Goal: Communication & Community: Answer question/provide support

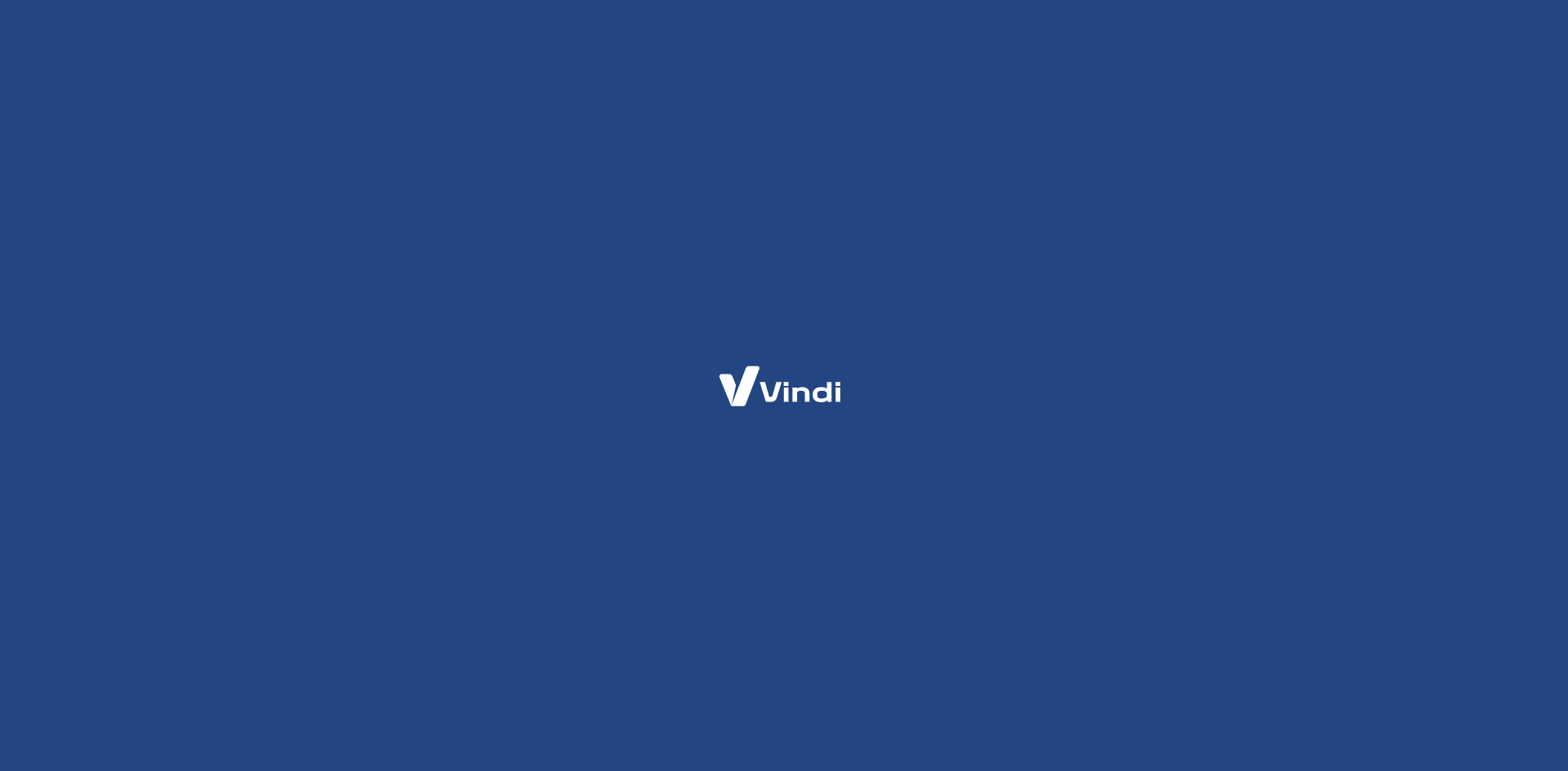
select select "SP"
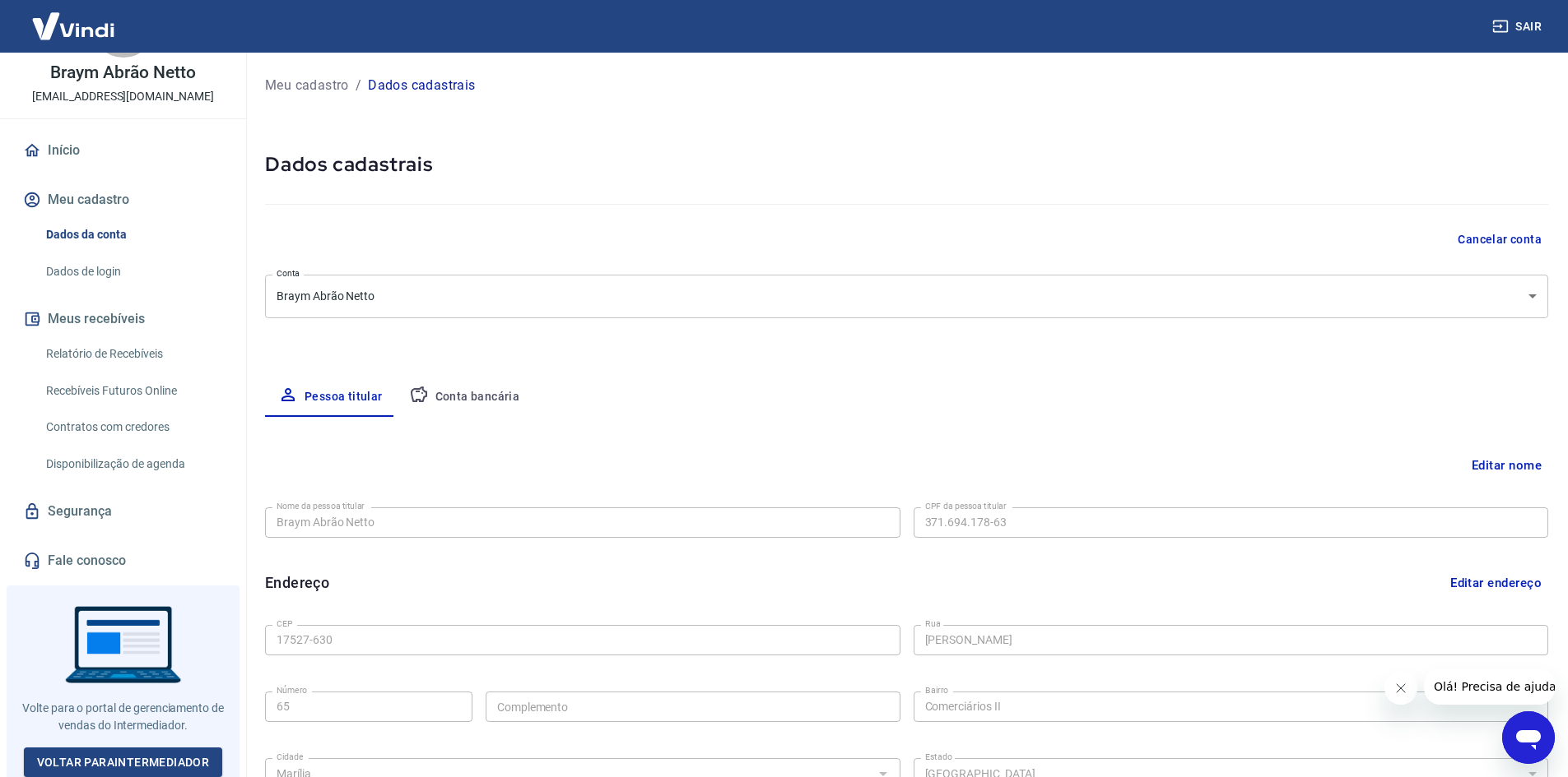
scroll to position [75, 0]
click at [95, 747] on link "Voltar para Intermediador" at bounding box center [123, 762] width 199 height 31
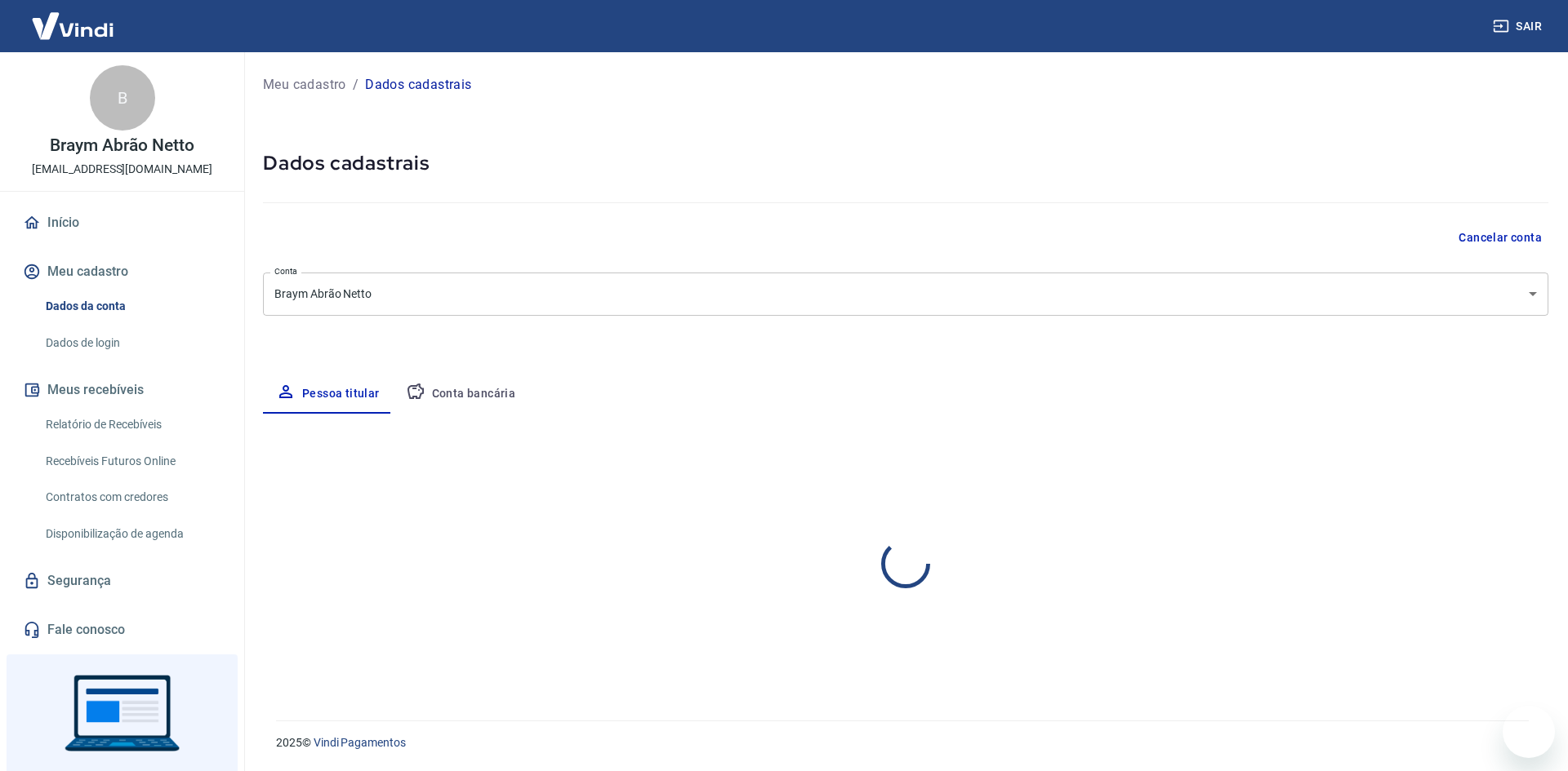
select select "SP"
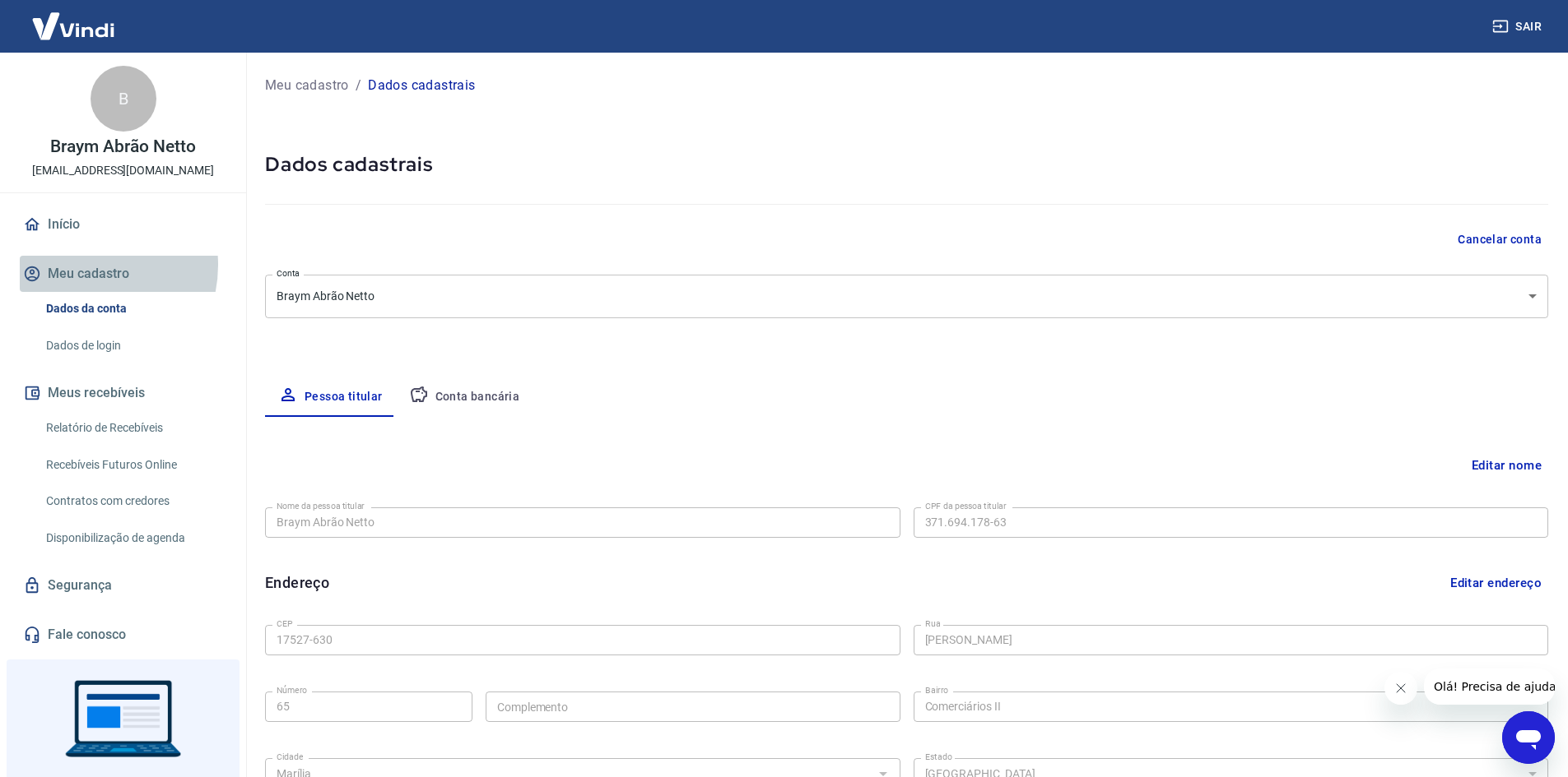
click at [81, 265] on button "Meu cadastro" at bounding box center [122, 273] width 207 height 36
click at [83, 241] on link "Início" at bounding box center [122, 224] width 207 height 36
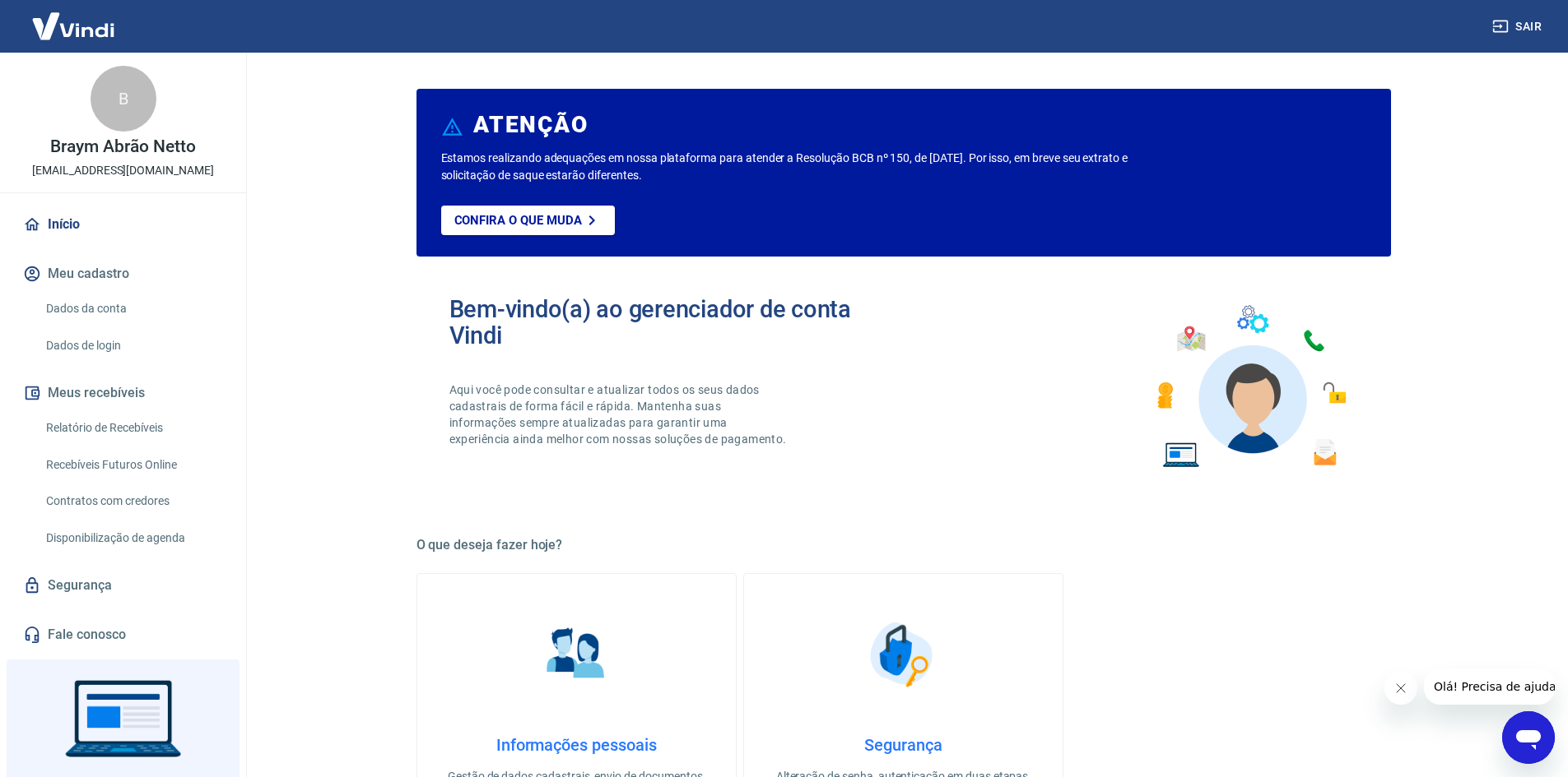
scroll to position [75, 0]
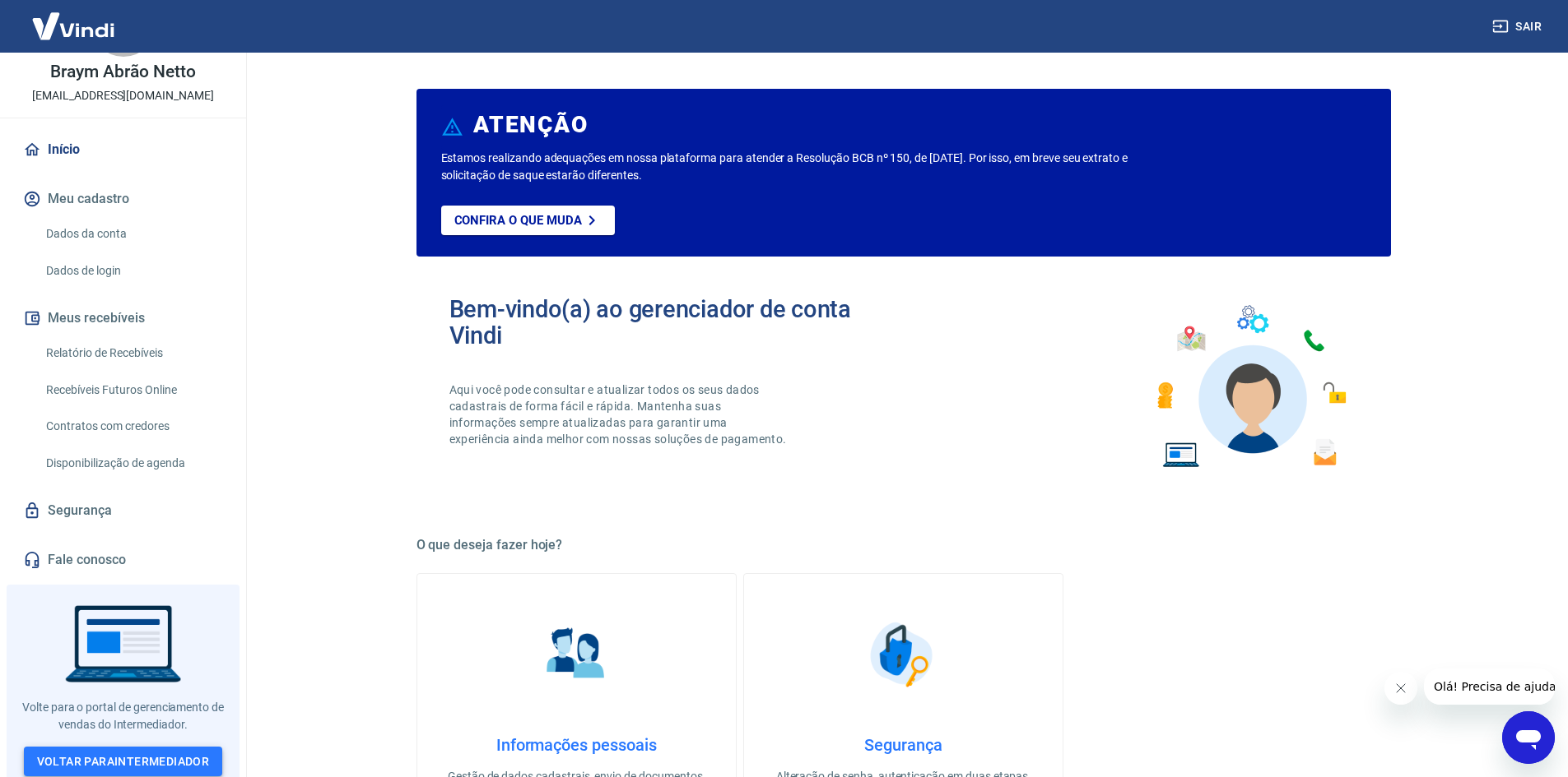
click at [124, 766] on link "Voltar para Intermediador" at bounding box center [123, 762] width 199 height 31
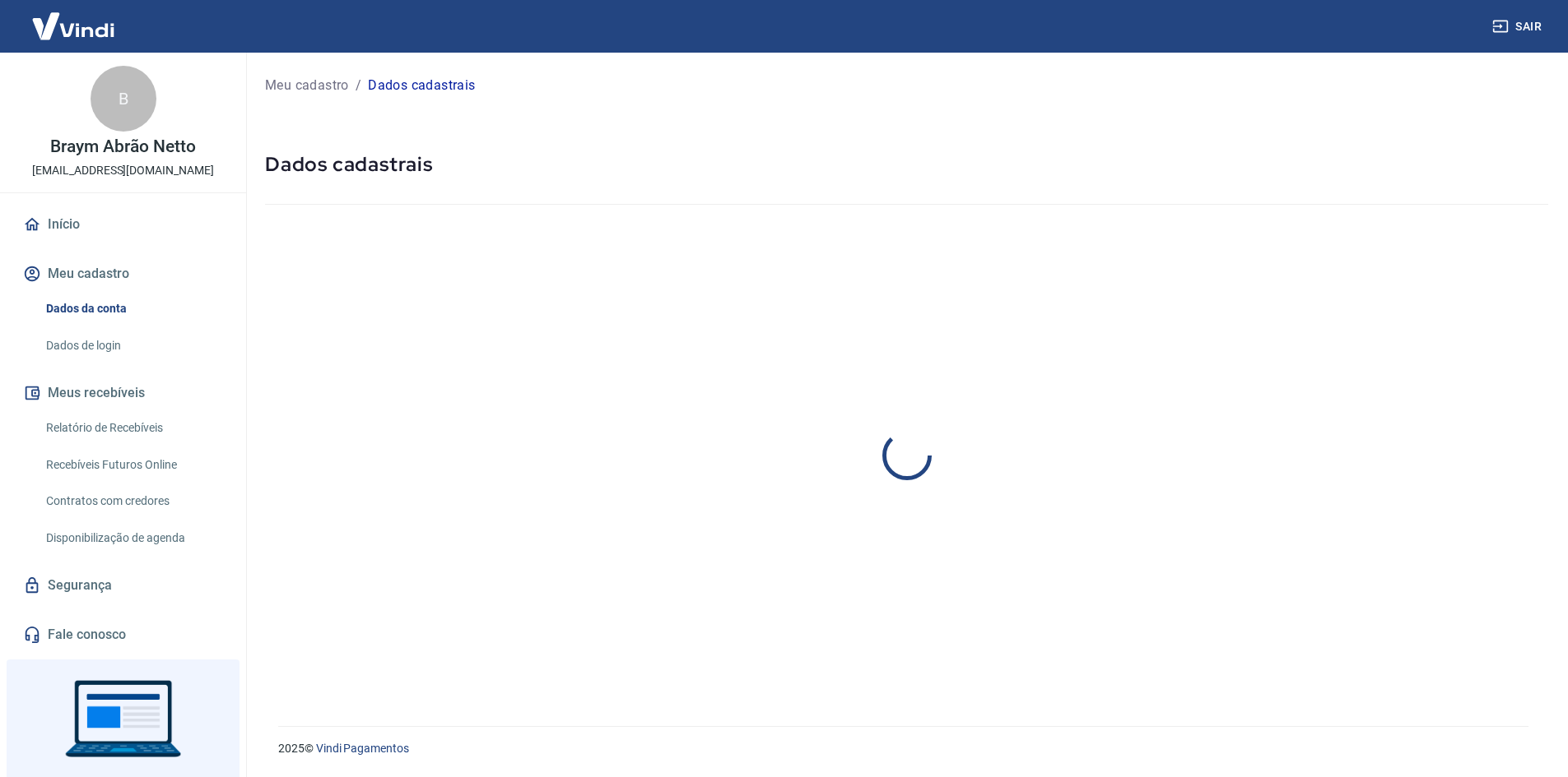
select select "SP"
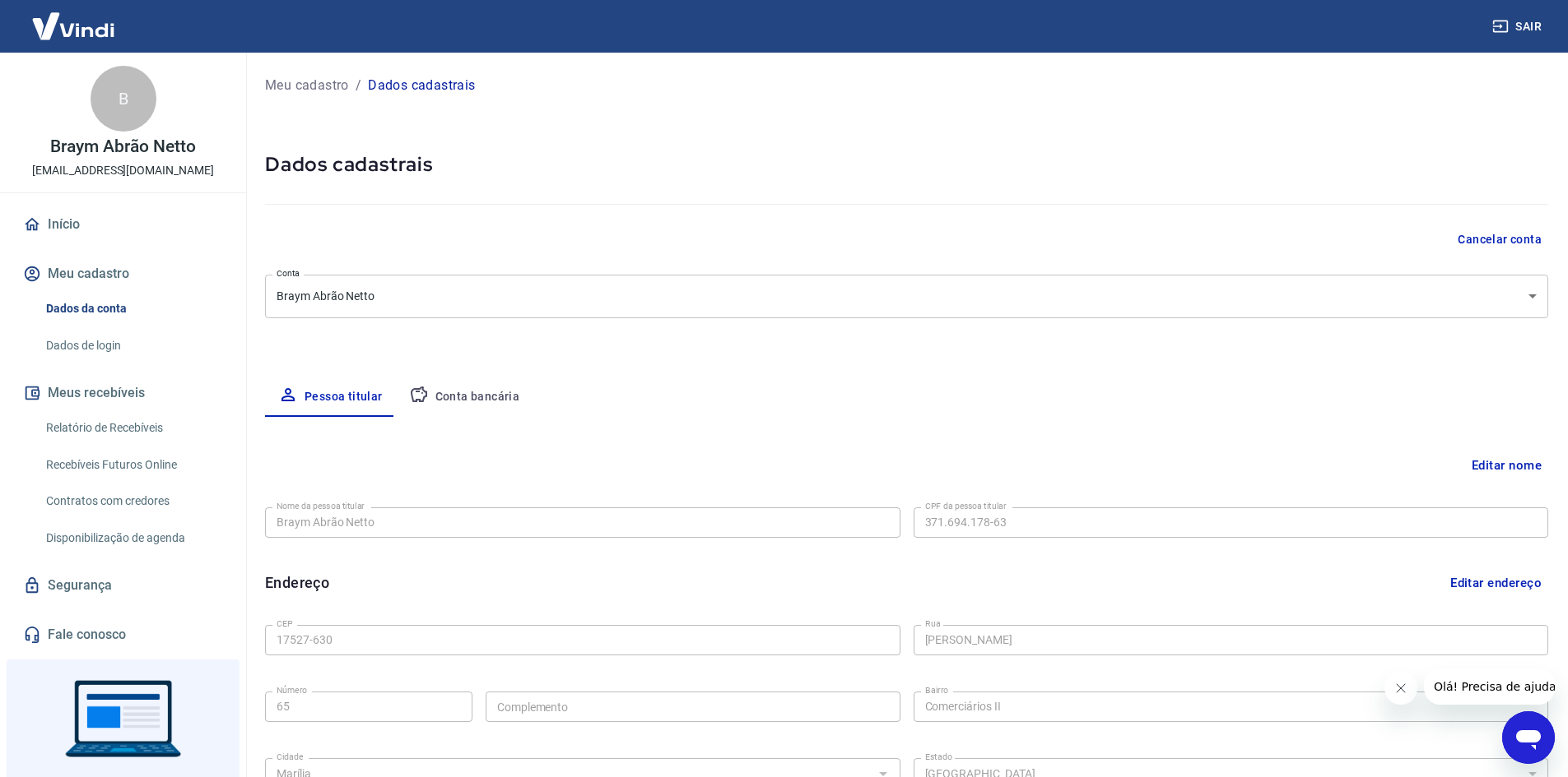
click at [156, 221] on link "Início" at bounding box center [122, 224] width 207 height 36
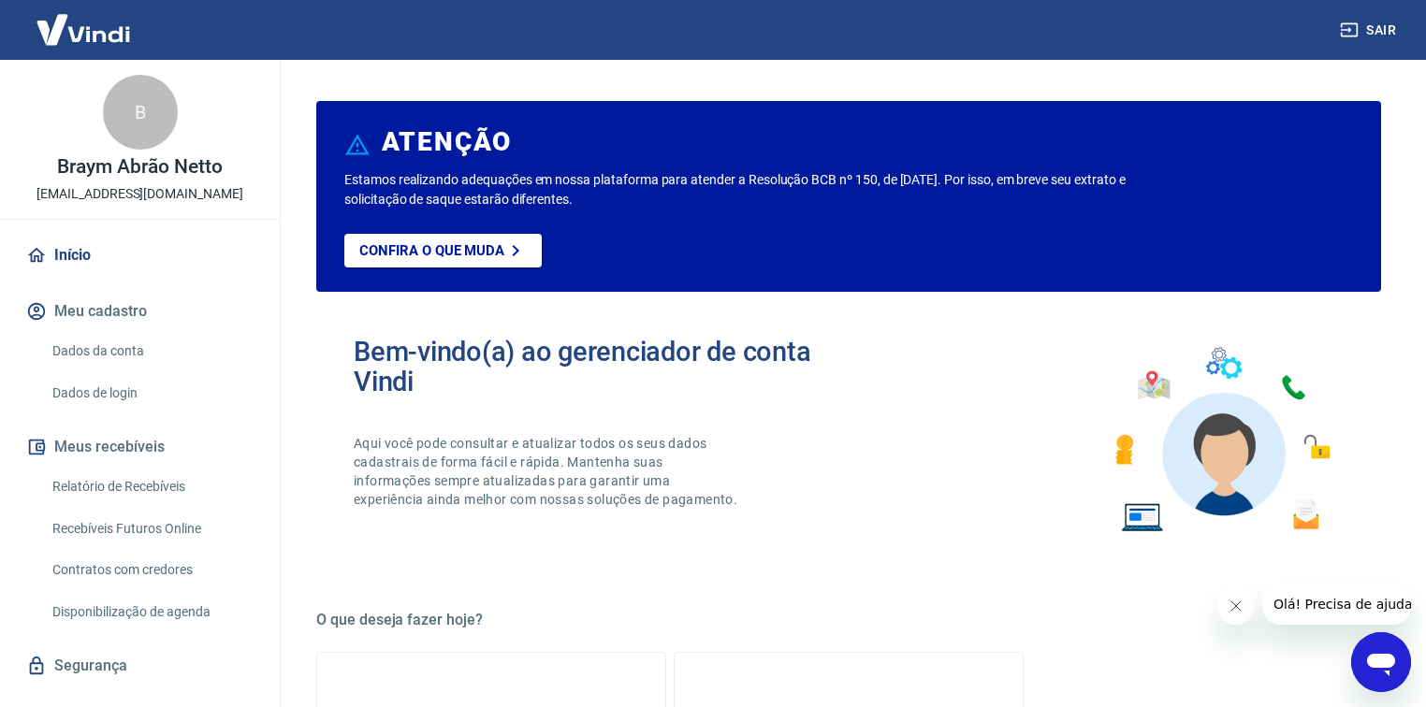
click at [1384, 674] on icon "Abrir janela de mensagens" at bounding box center [1381, 663] width 34 height 34
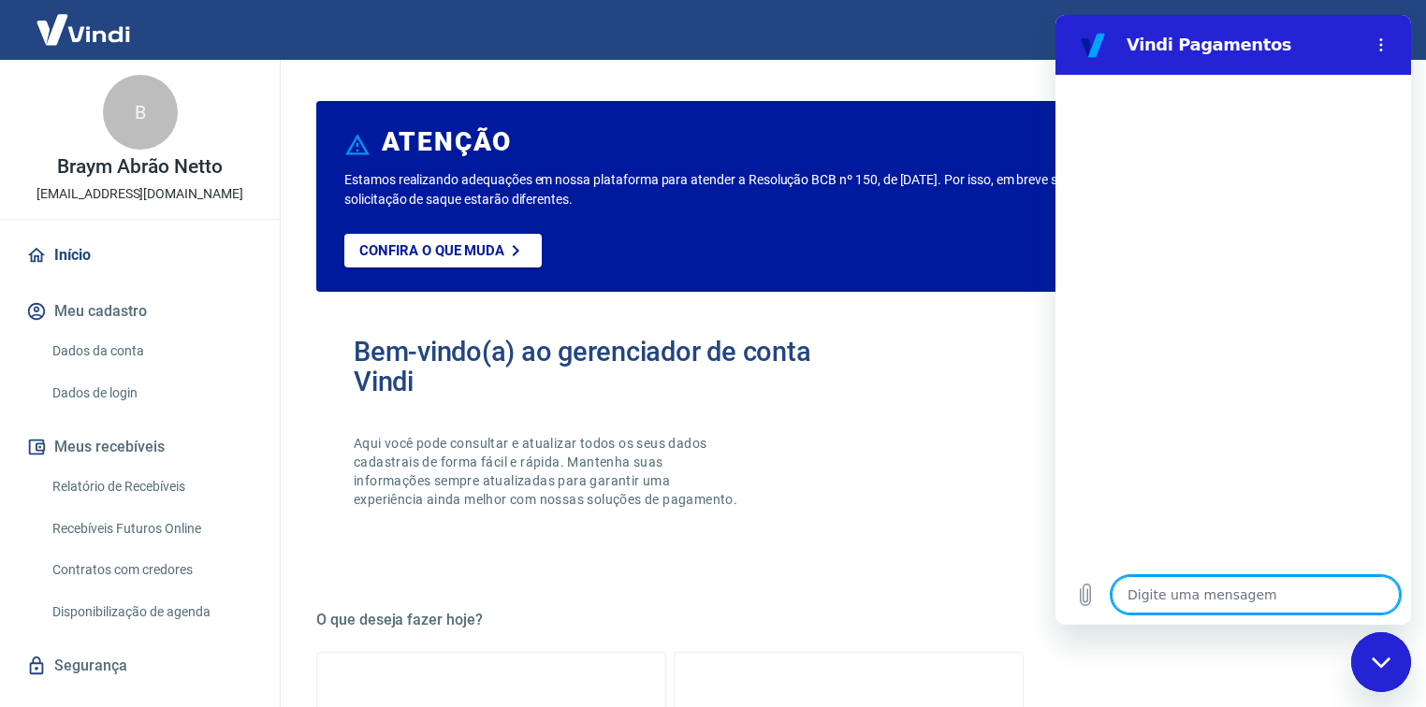
click at [1201, 588] on textarea at bounding box center [1256, 594] width 288 height 37
type textarea "O"
type textarea "x"
type textarea "Ol"
type textarea "x"
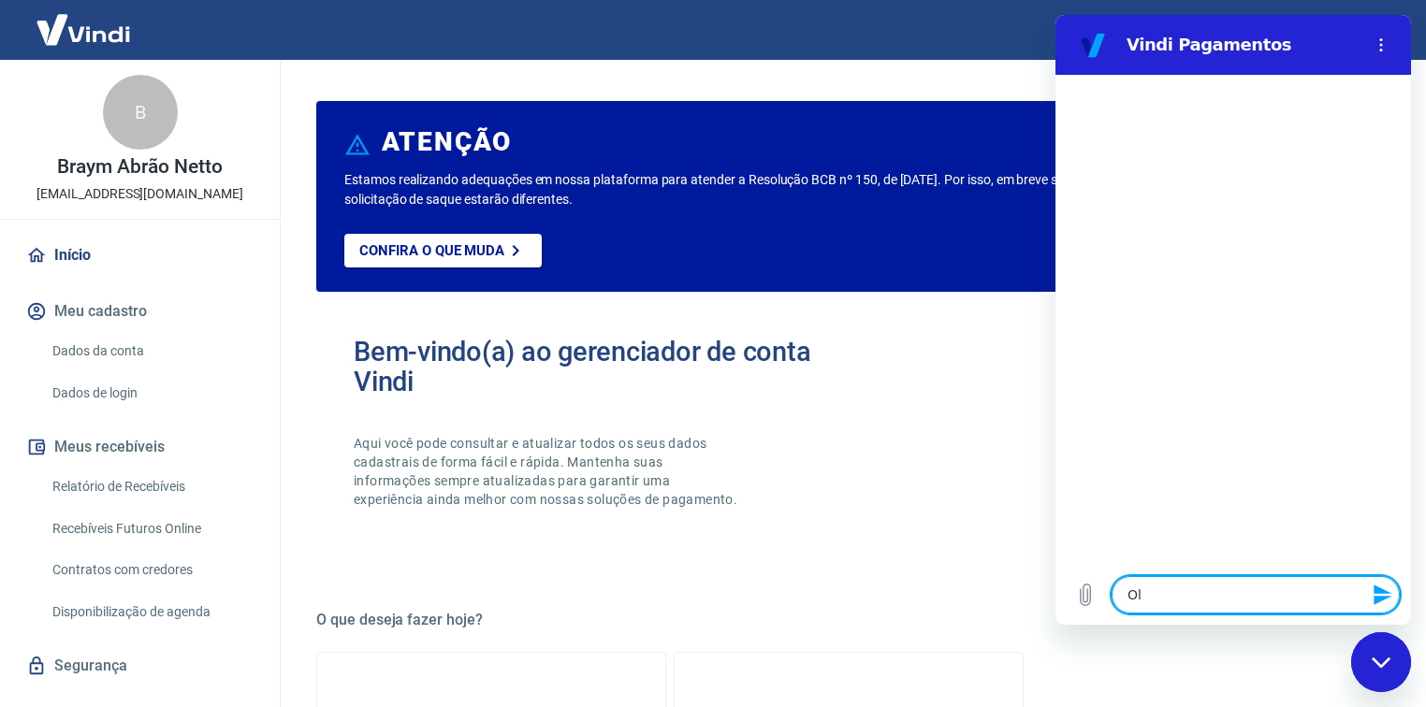
type textarea "Olá"
type textarea "x"
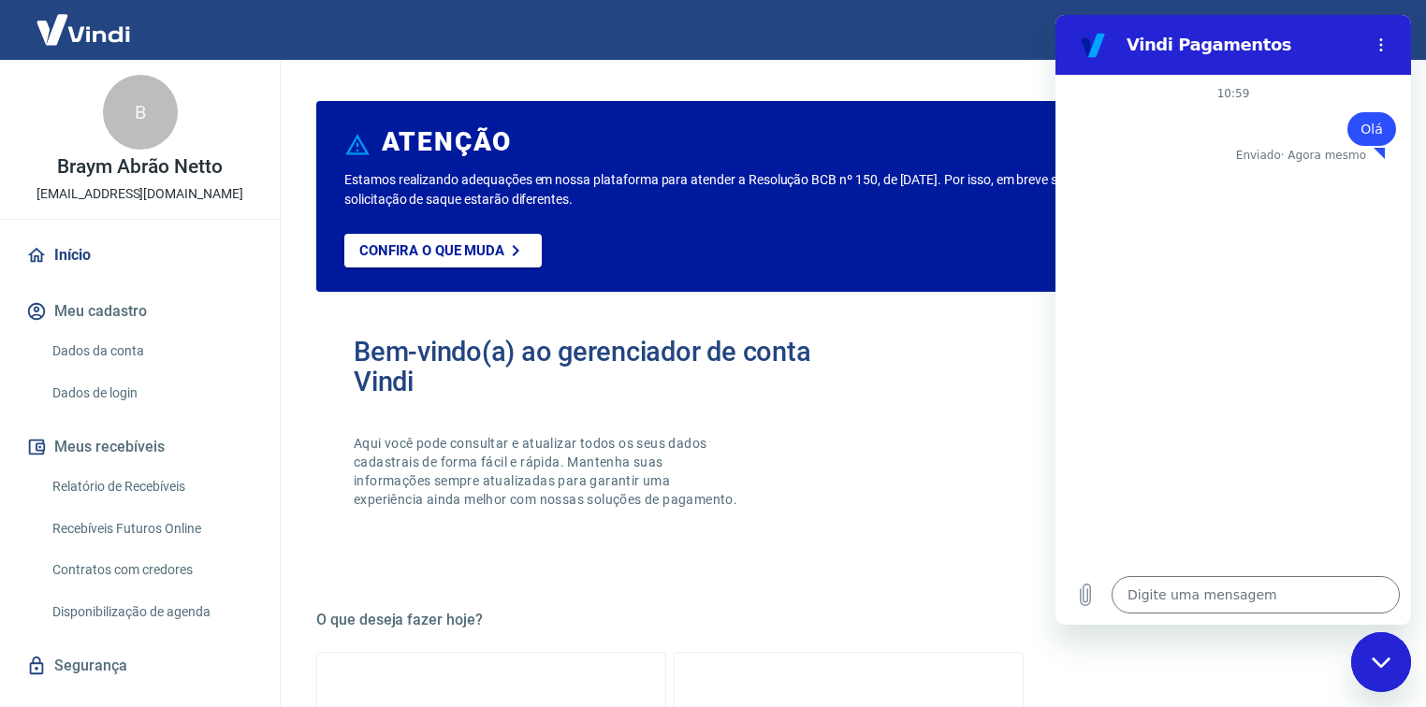
type textarea "x"
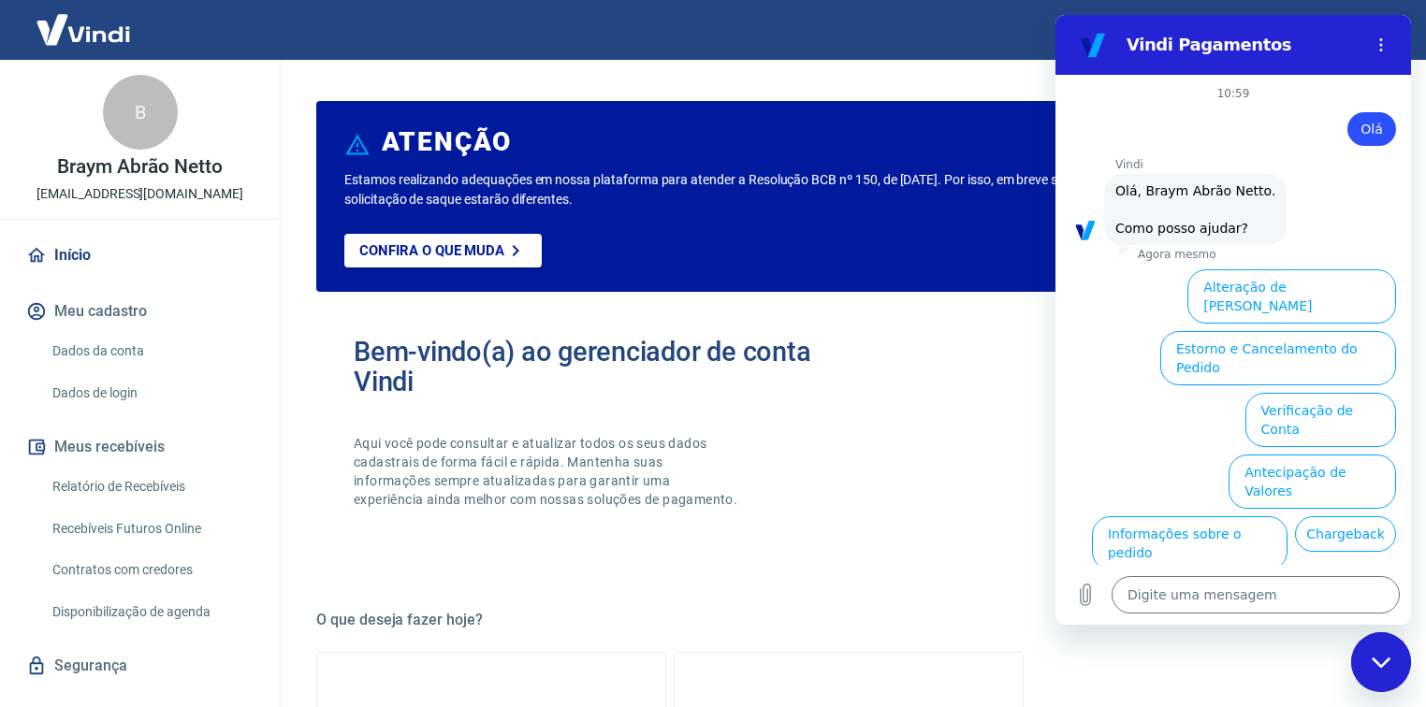
scroll to position [85, 0]
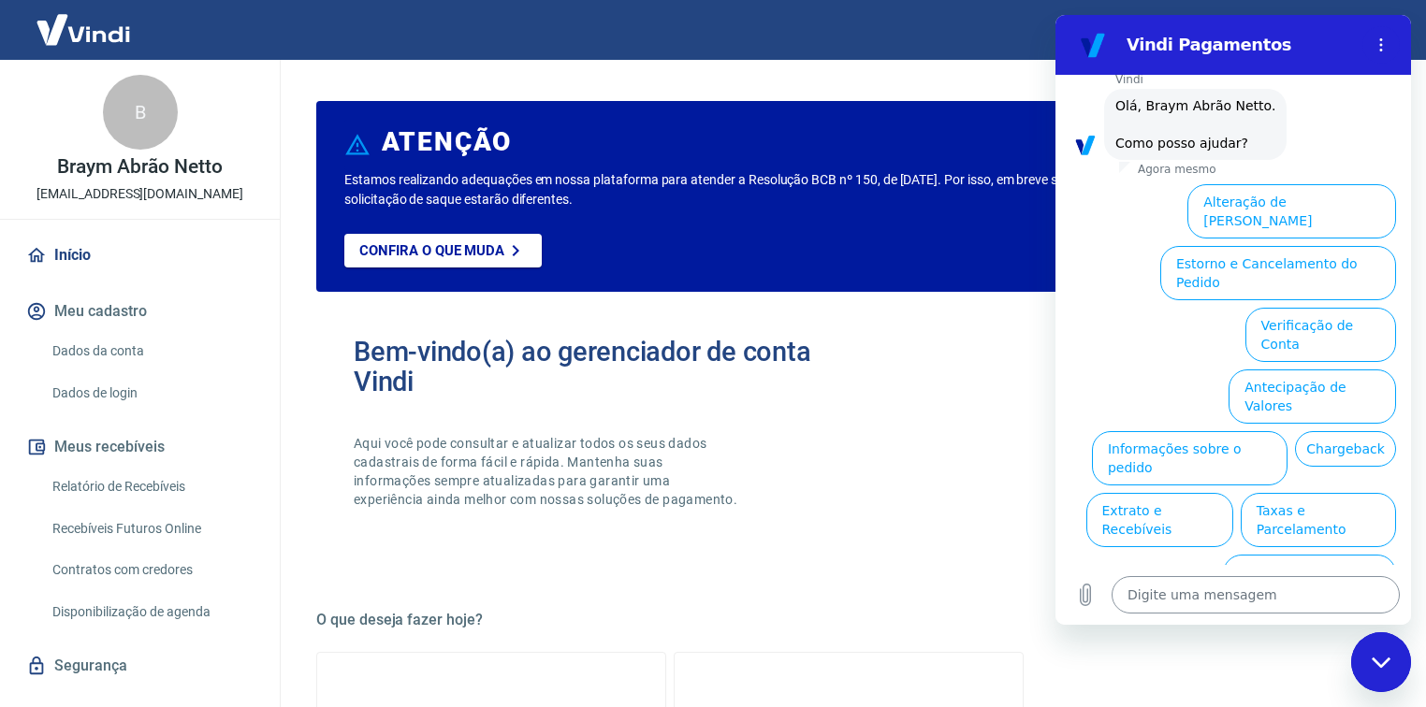
click at [1249, 598] on textarea at bounding box center [1256, 594] width 288 height 37
type textarea "F"
type textarea "x"
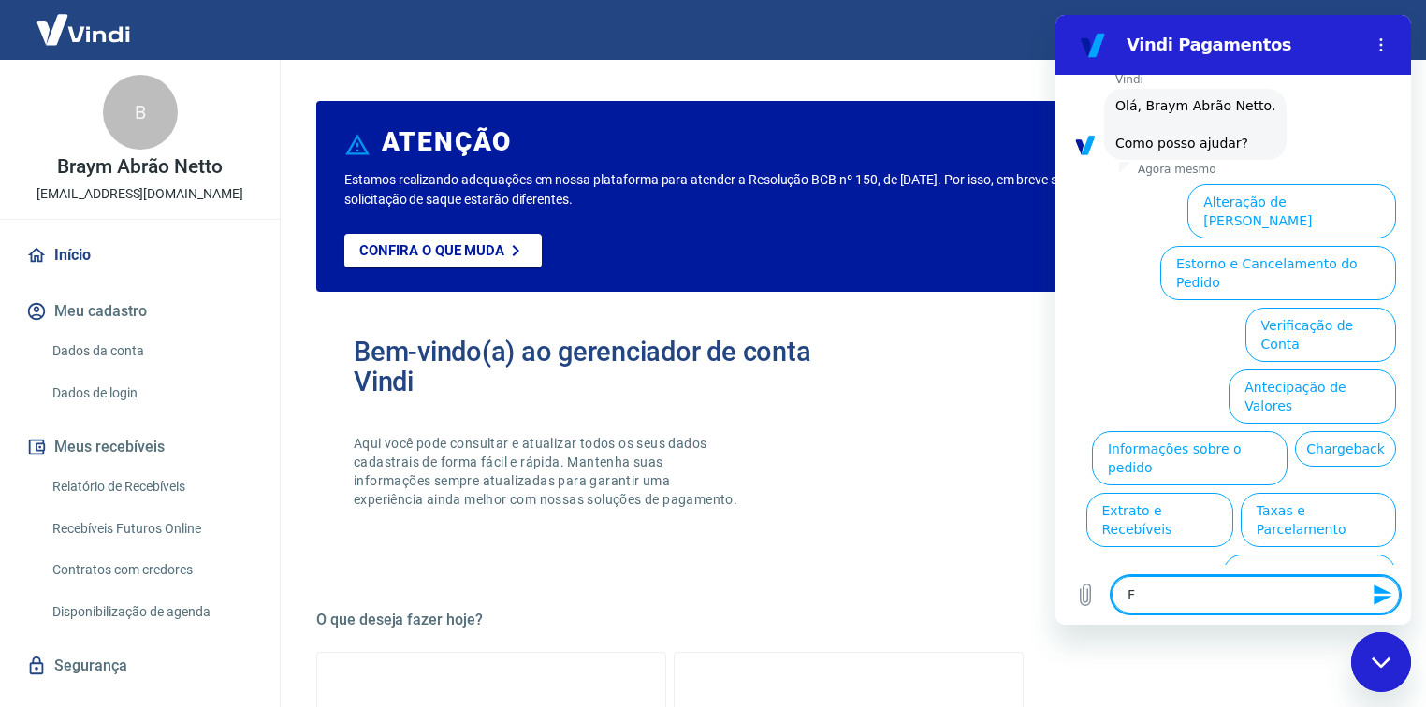
type textarea "Fa"
type textarea "x"
type textarea "Fal"
type textarea "x"
type textarea "Fala"
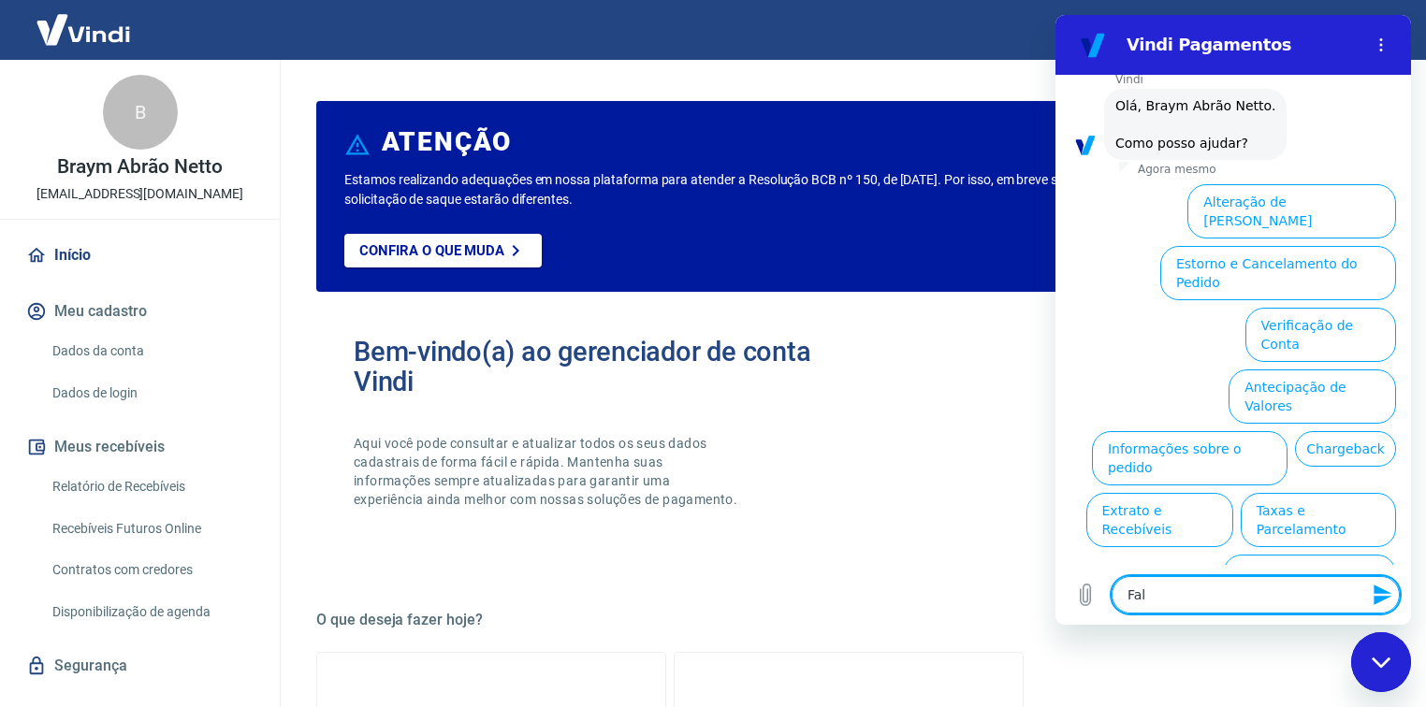
type textarea "x"
type textarea "Falar"
type textarea "x"
type textarea "Falar"
type textarea "x"
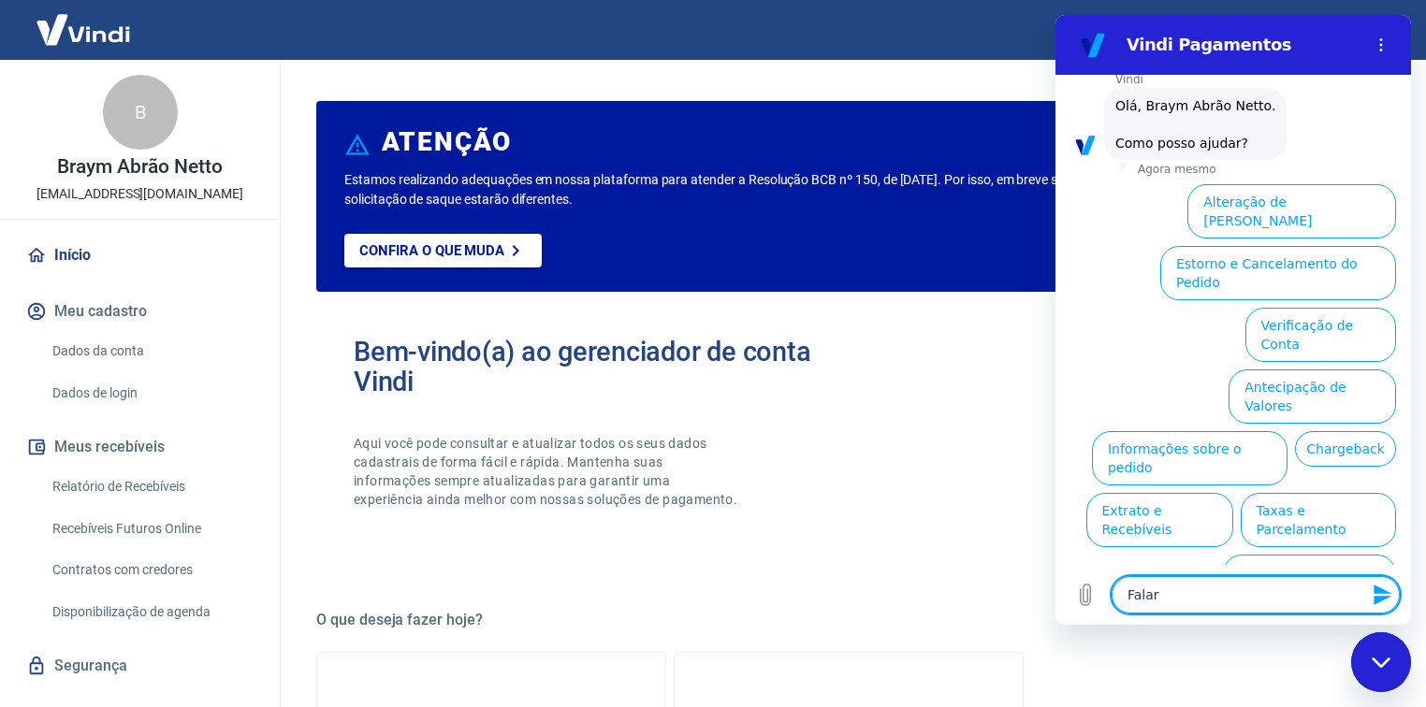
type textarea "Falar c"
type textarea "x"
type textarea "Falar co"
type textarea "x"
type textarea "Falar com"
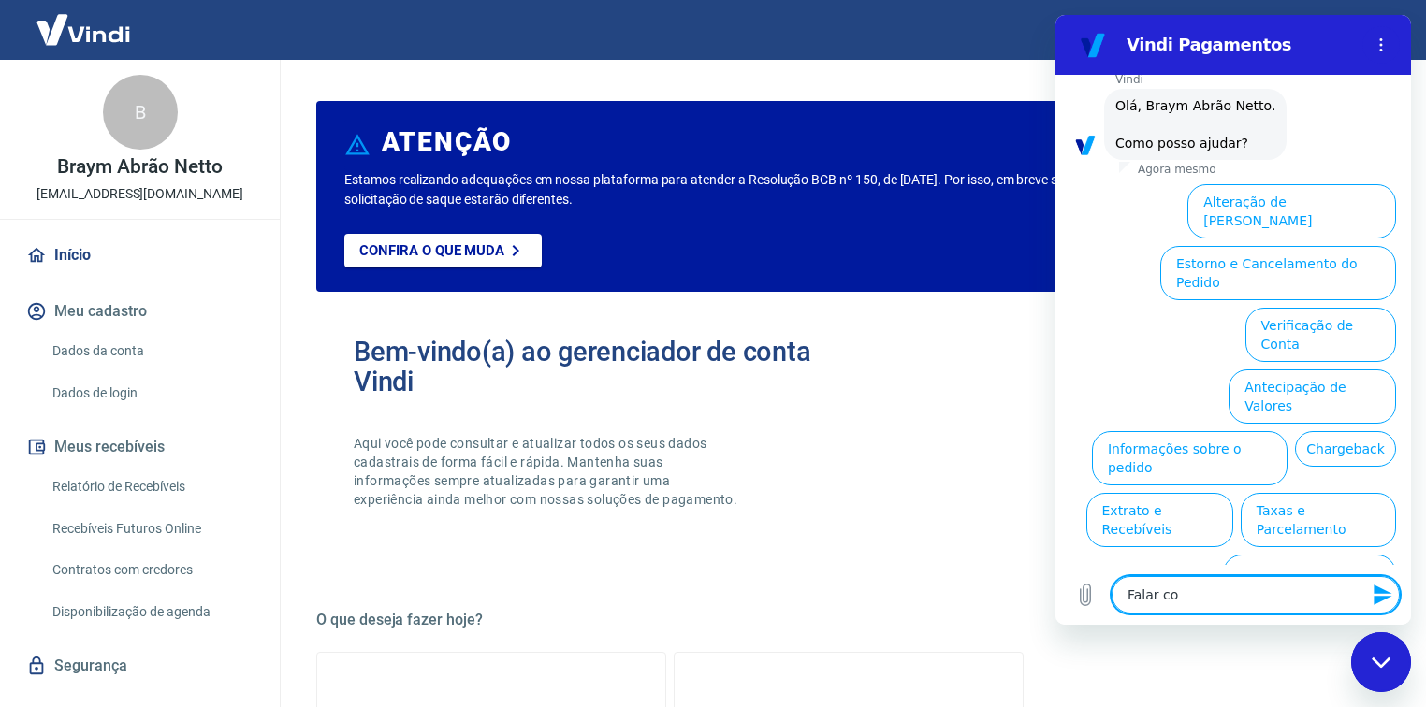
type textarea "x"
type textarea "Falar com"
type textarea "x"
type textarea "Falar com a"
type textarea "x"
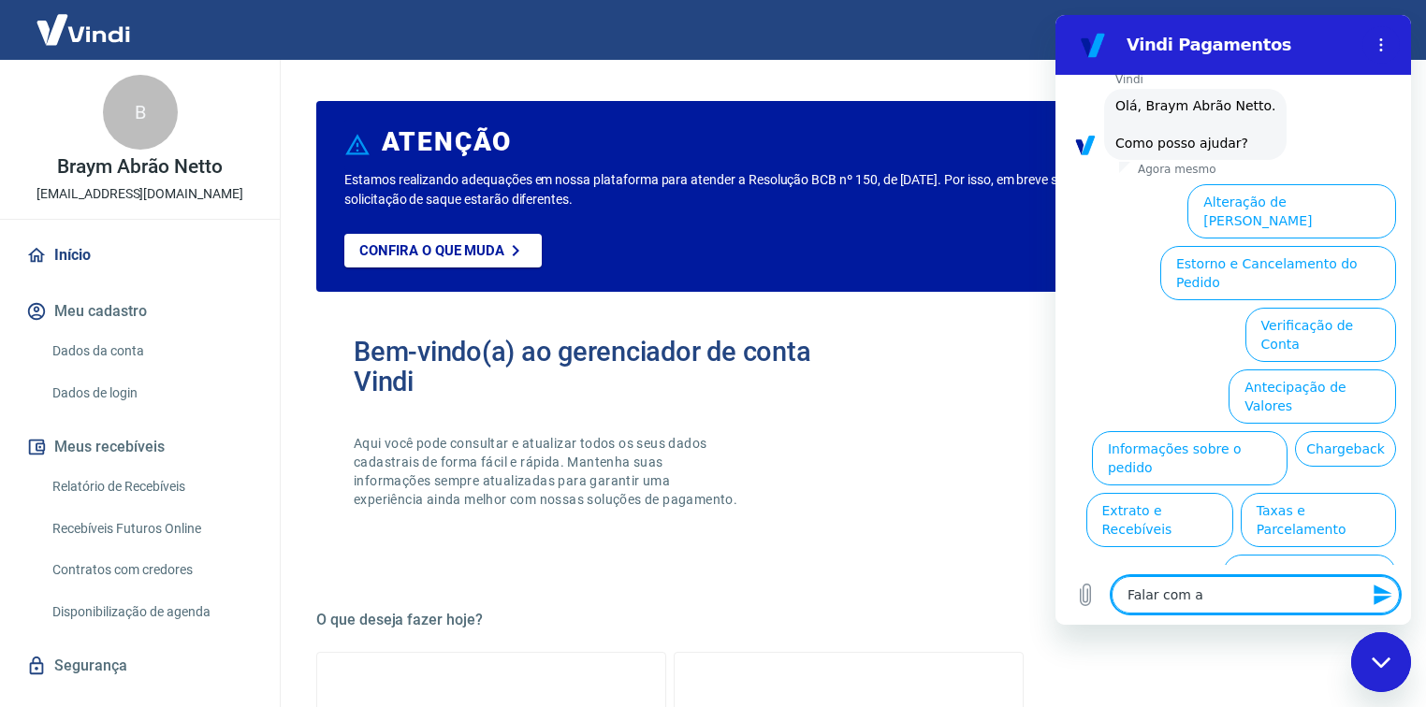
type textarea "Falar com at"
type textarea "x"
type textarea "Falar com ate"
type textarea "x"
type textarea "Falar com aten"
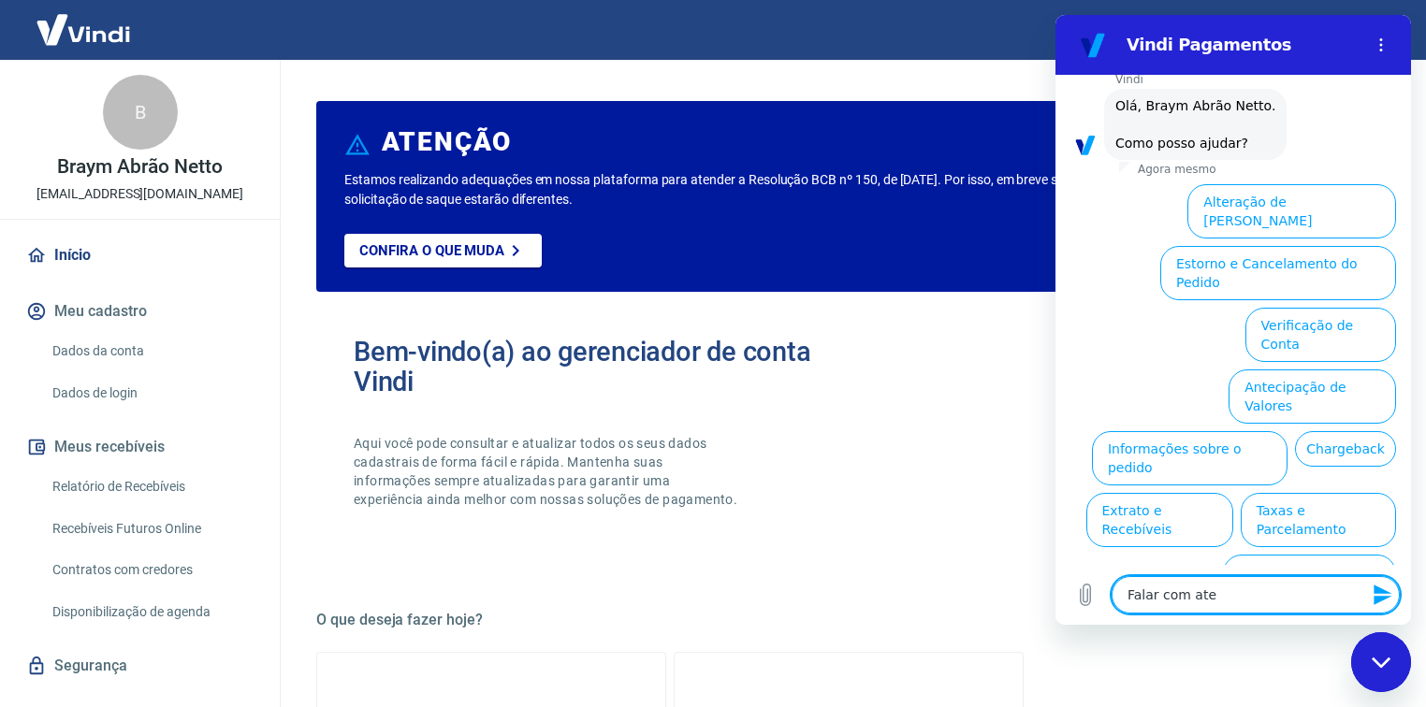
type textarea "x"
type textarea "Falar com atend"
type textarea "x"
type textarea "Falar com atende"
type textarea "x"
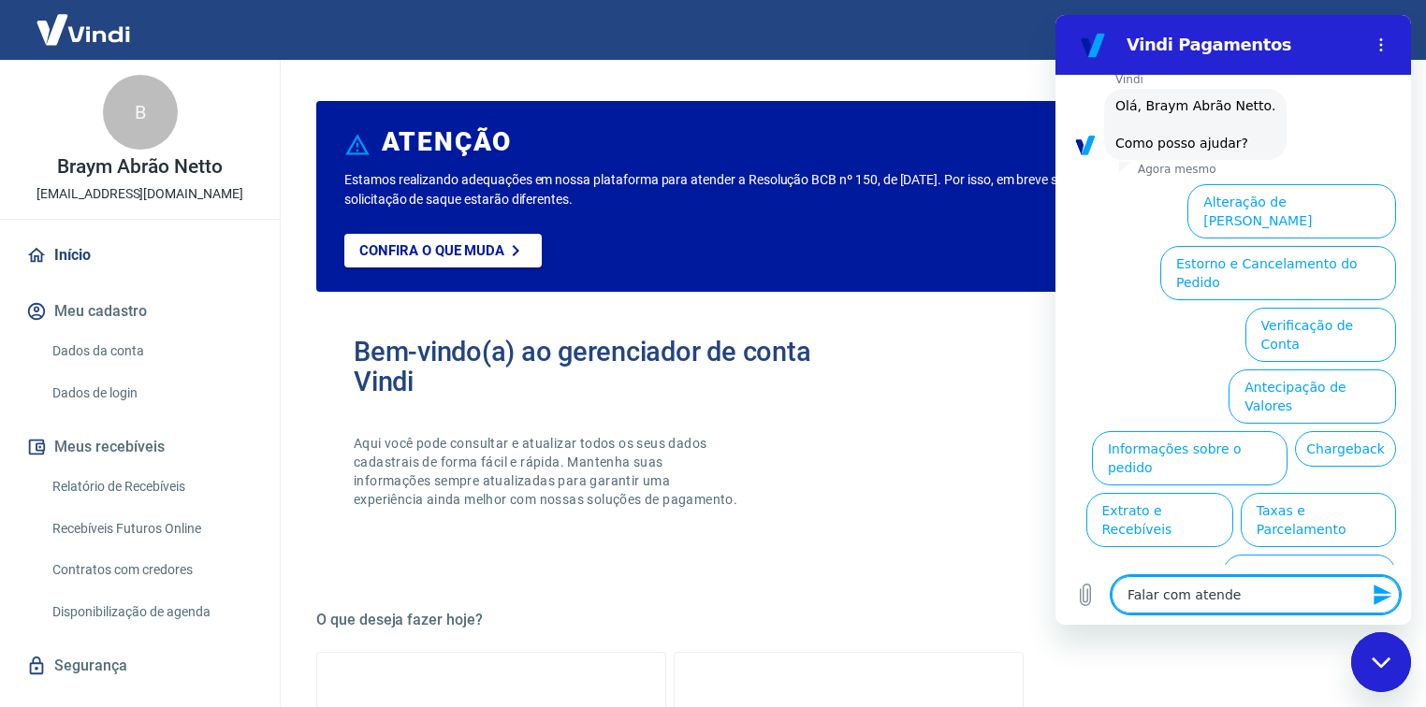
type textarea "Falar com atenden"
type textarea "x"
type textarea "Falar com atendent"
type textarea "x"
type textarea "Falar com atendente"
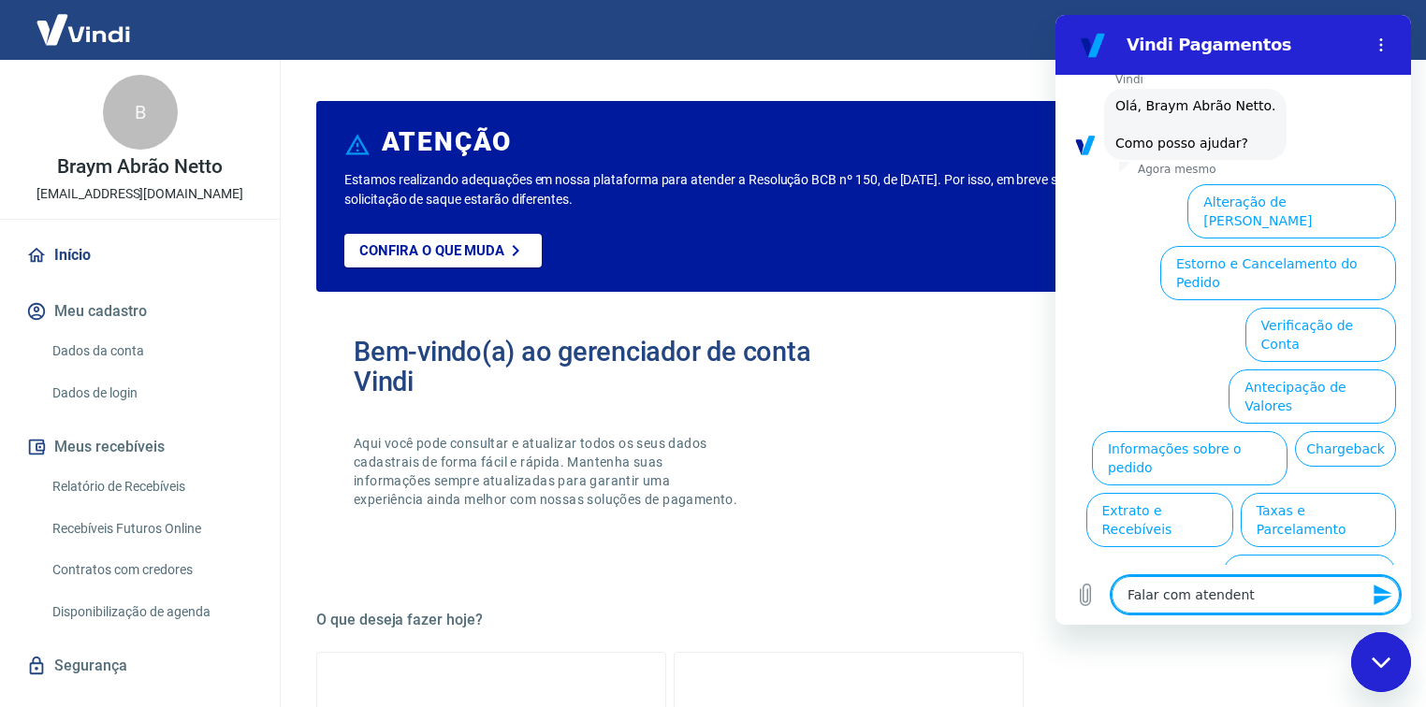
type textarea "x"
type textarea "Falar com atendente"
click at [1286, 589] on textarea "Falar com atendente" at bounding box center [1256, 594] width 288 height 37
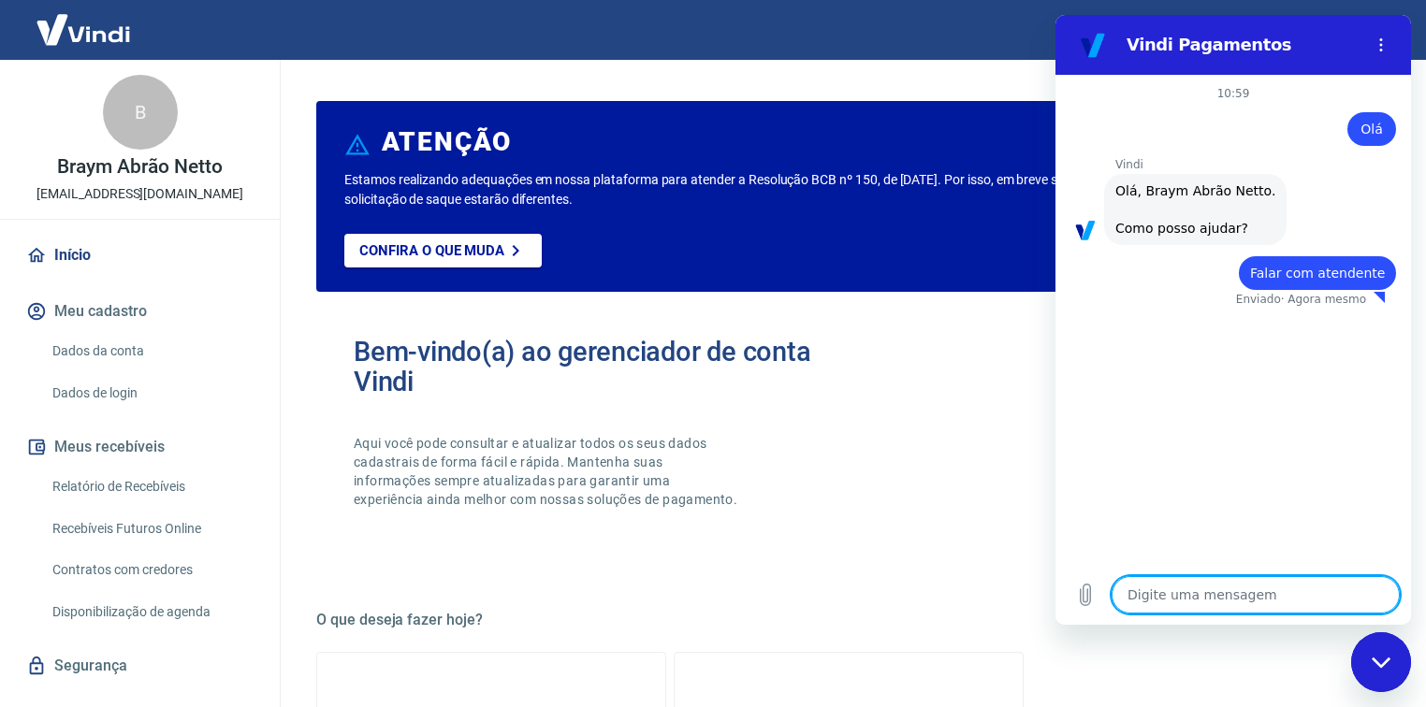
type textarea "x"
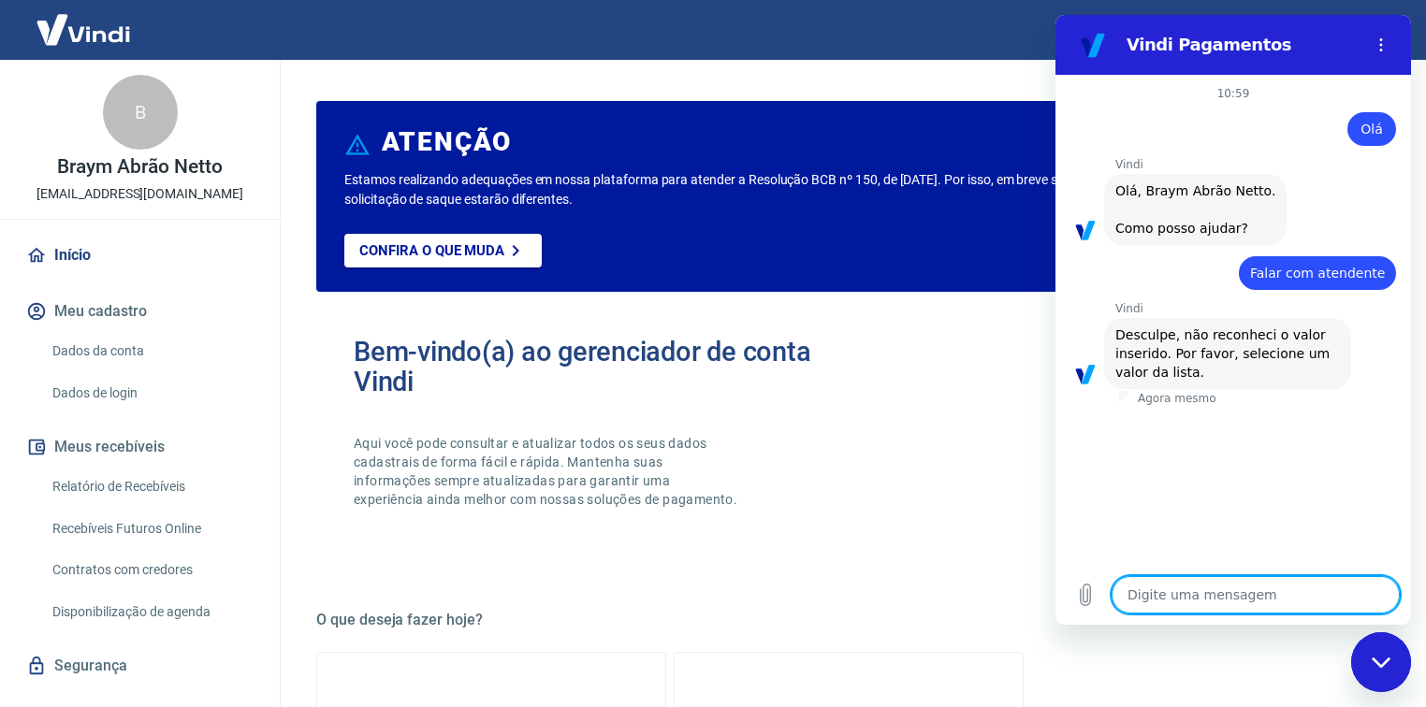
click at [1179, 600] on textarea at bounding box center [1256, 594] width 288 height 37
type textarea "F"
type textarea "x"
type textarea "Fa"
type textarea "x"
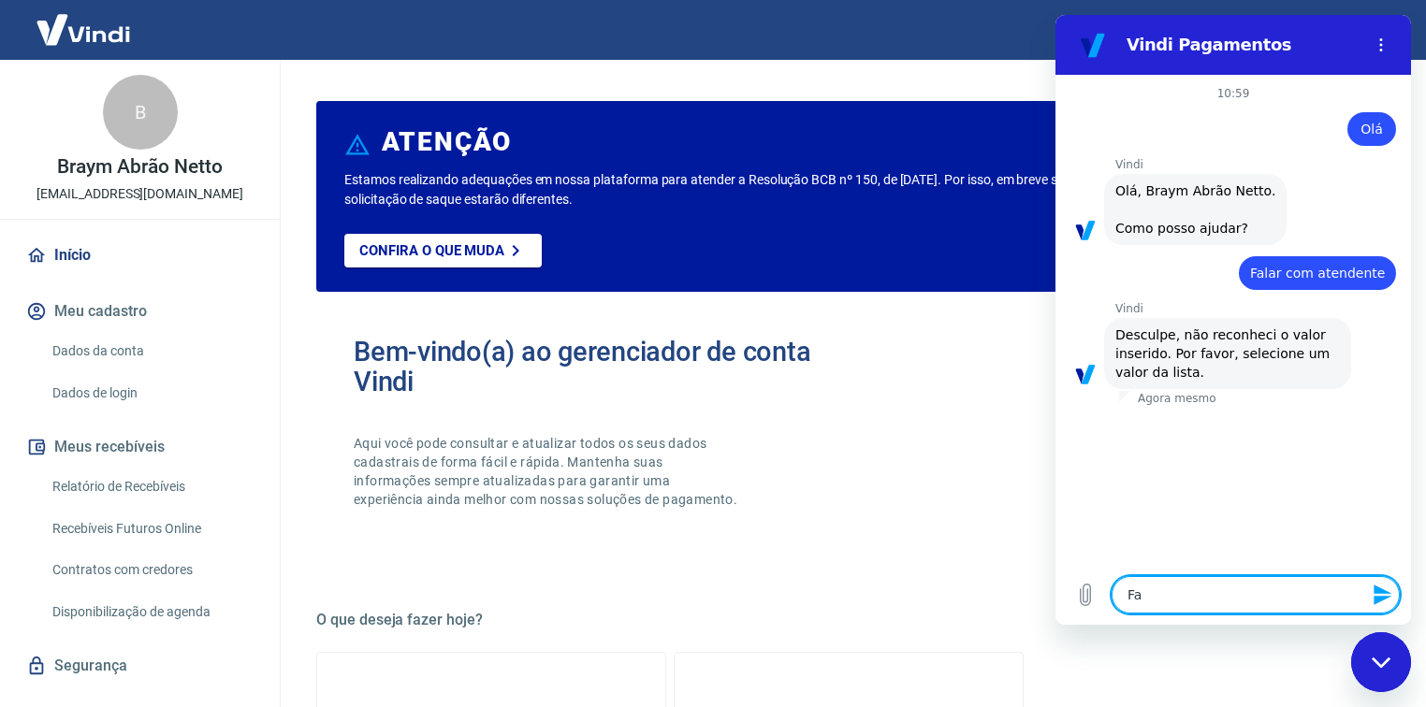
type textarea "Fal"
type textarea "x"
type textarea "Falr"
type textarea "x"
type textarea "Fal"
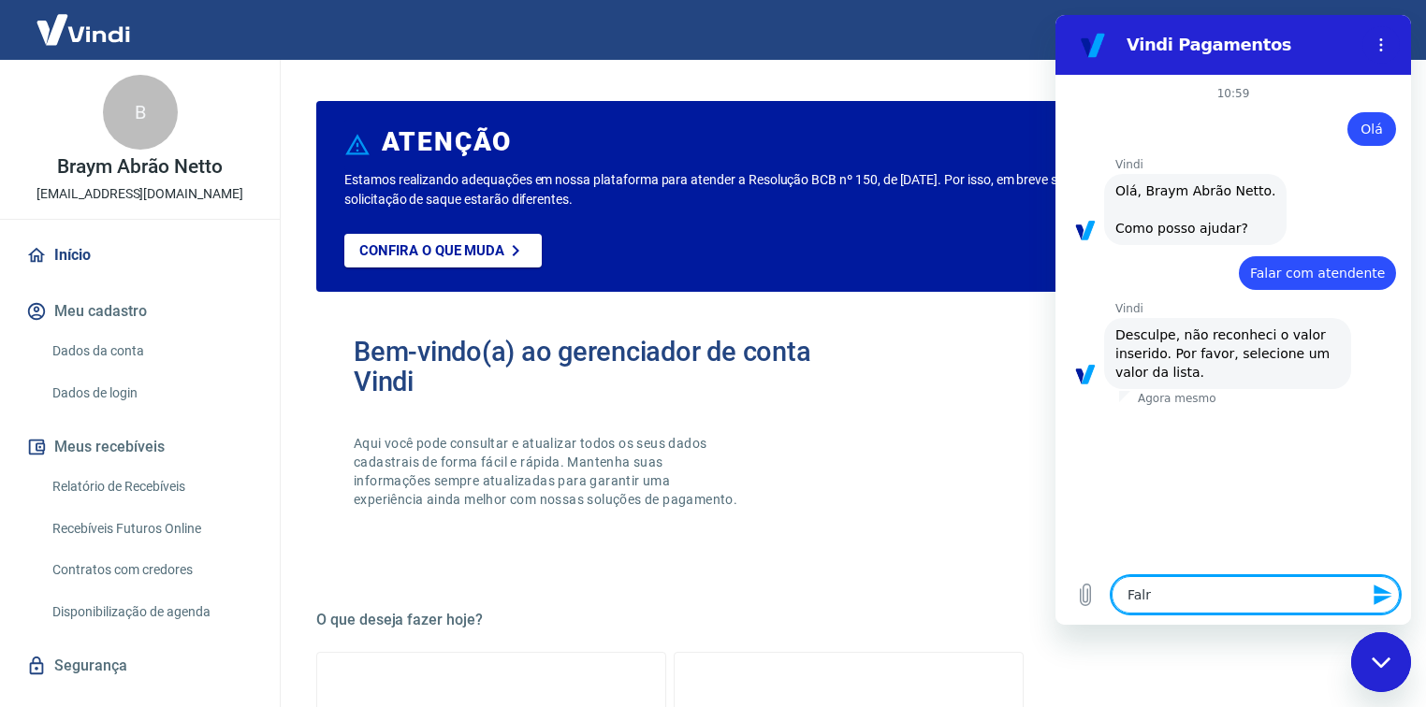
type textarea "x"
type textarea "Fala"
type textarea "x"
type textarea "Falar"
type textarea "x"
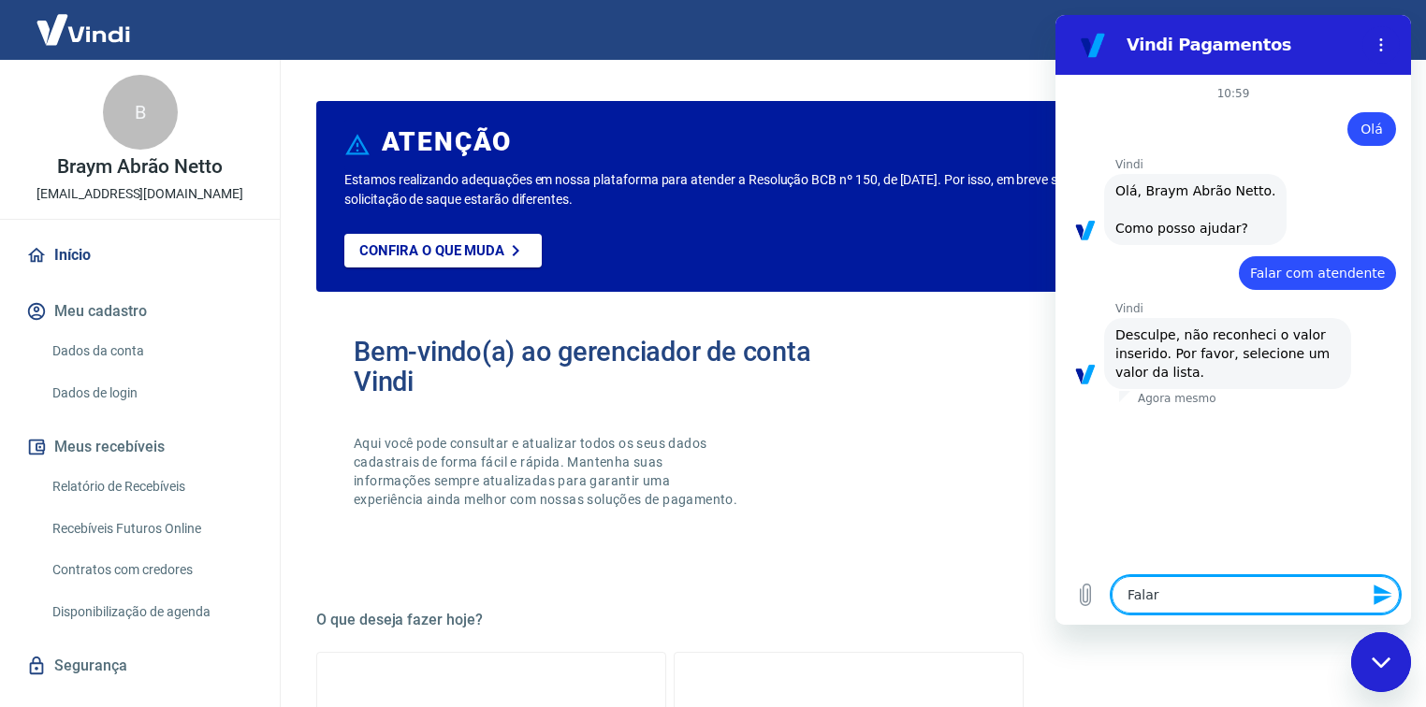
type textarea "Falar"
type textarea "x"
type textarea "Falar c"
type textarea "x"
type textarea "Falar co"
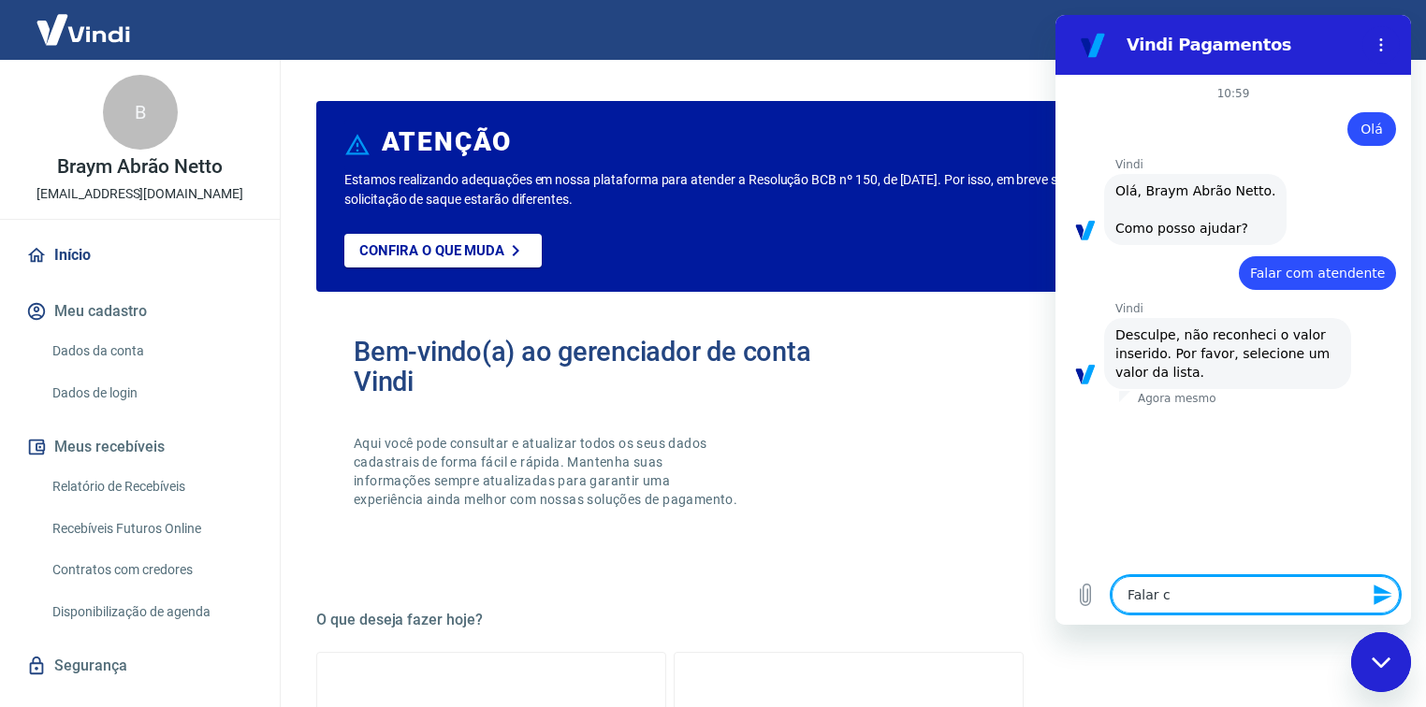
type textarea "x"
type textarea "Falar com"
type textarea "x"
type textarea "Falar com"
type textarea "x"
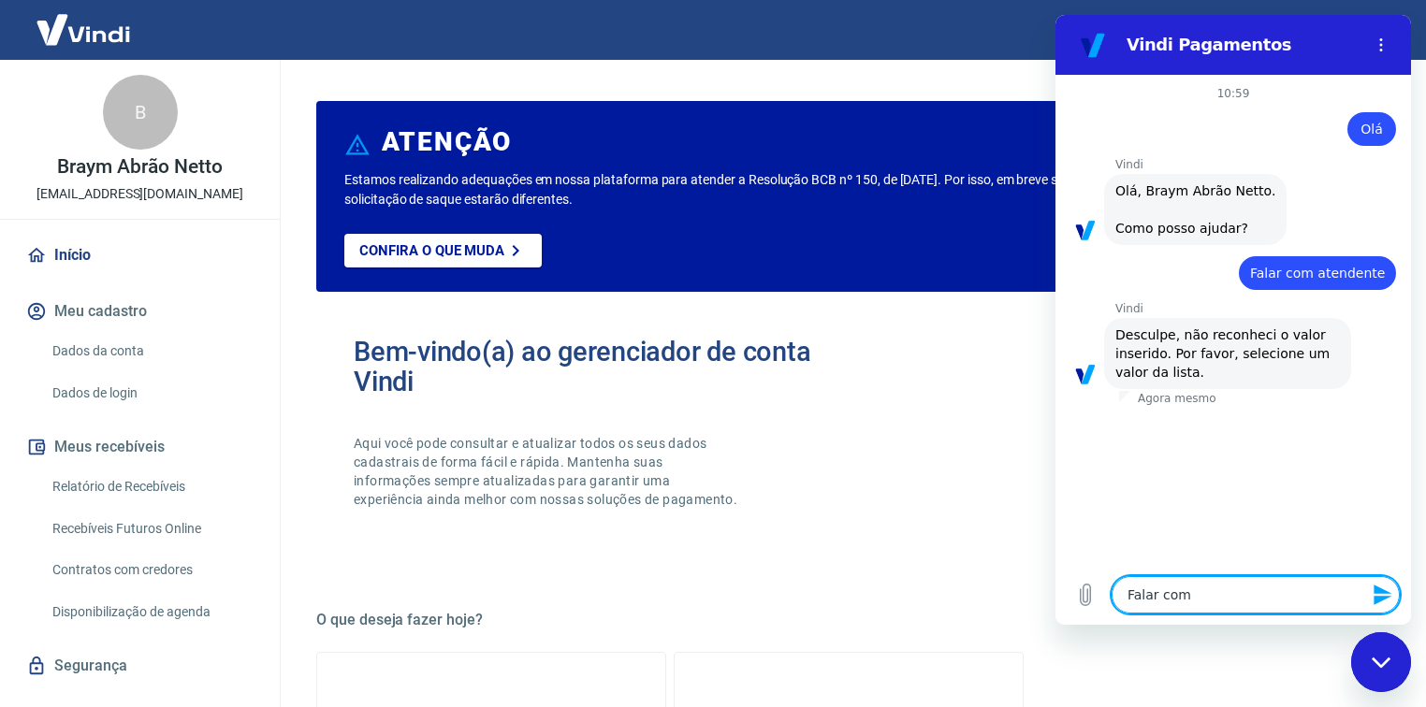
type textarea "Falar com h"
type textarea "x"
type textarea "Falar com hu"
type textarea "x"
type textarea "Falar com hum"
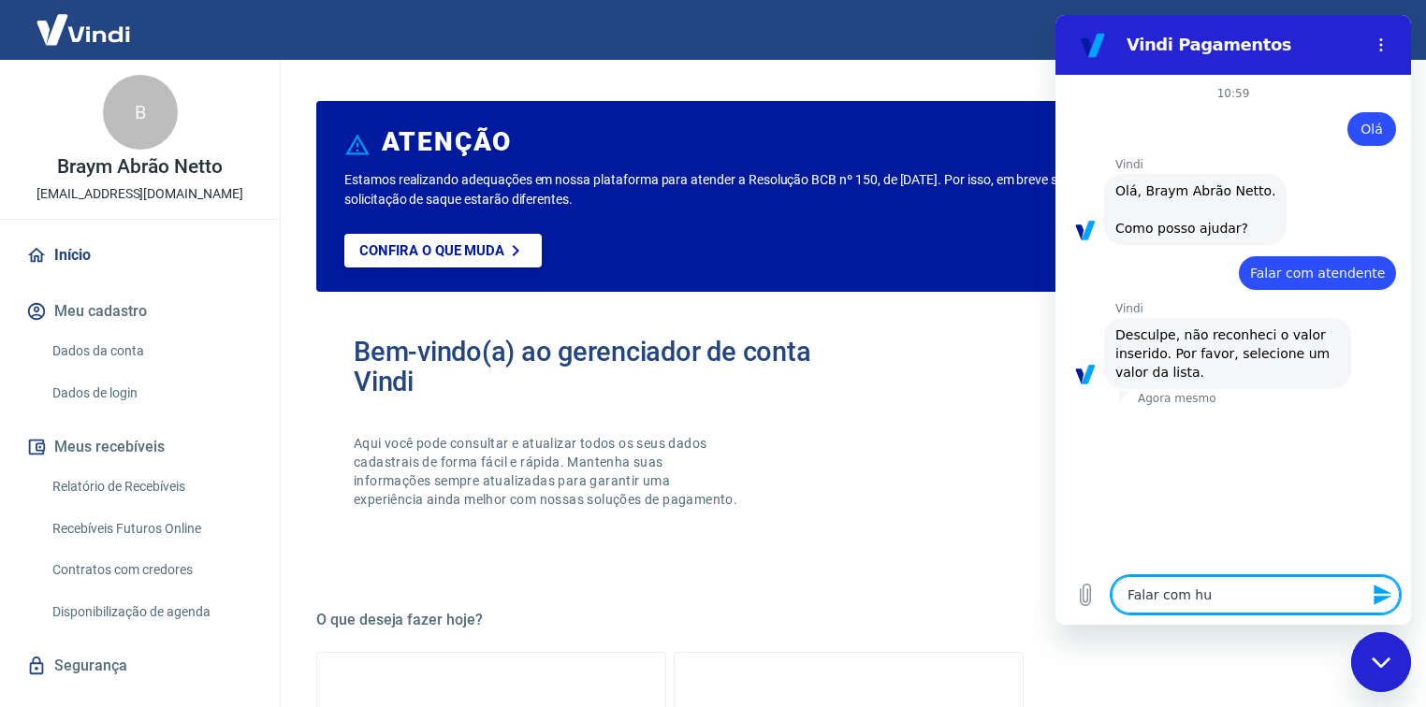
type textarea "x"
type textarea "Falar com huma"
type textarea "x"
type textarea "Falar com human"
type textarea "x"
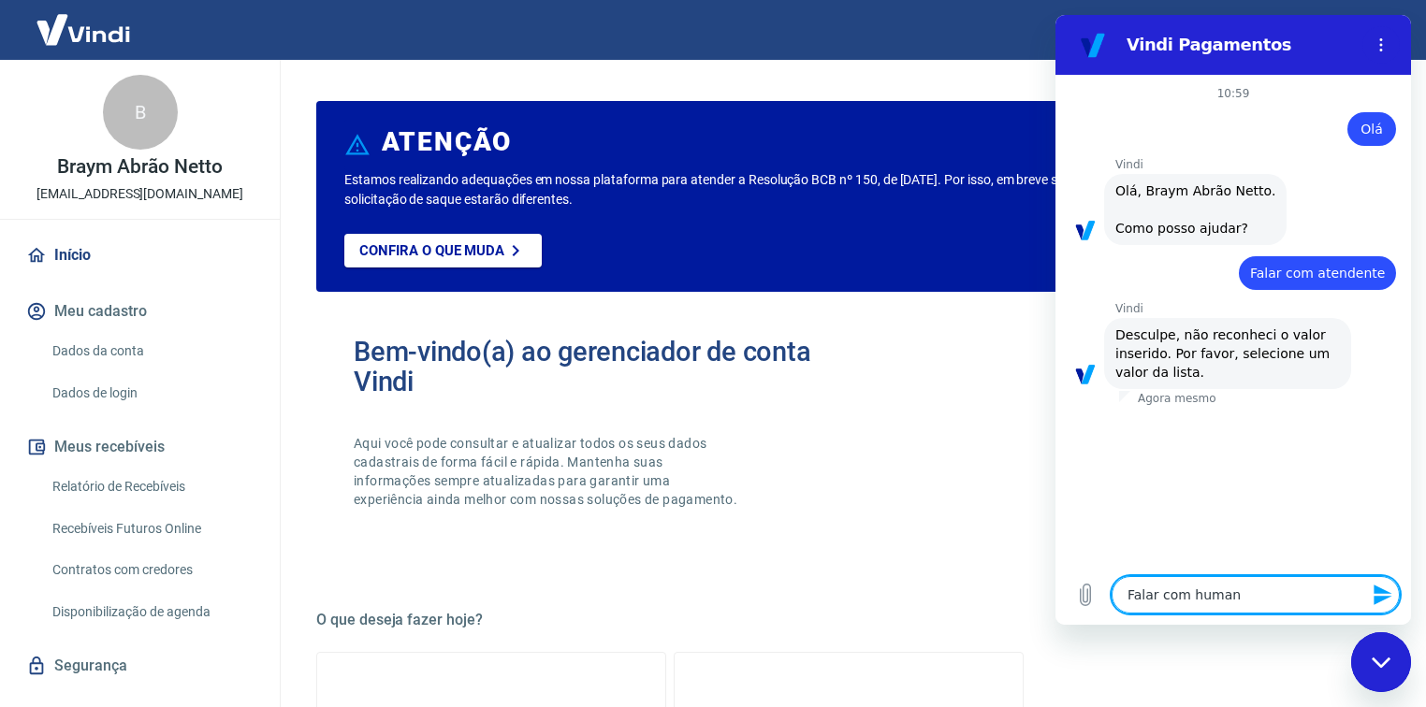
type textarea "Falar com humano"
type textarea "x"
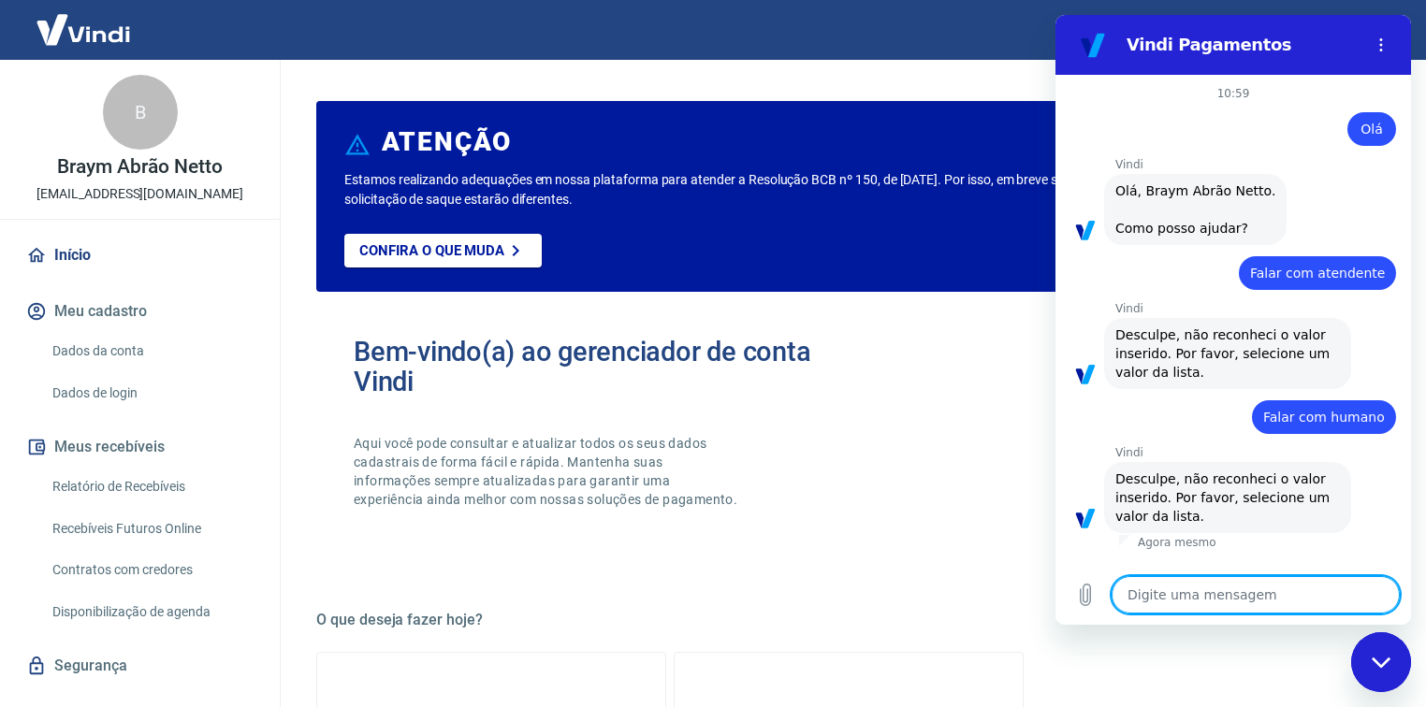
click at [1266, 585] on textarea at bounding box center [1256, 594] width 288 height 37
type textarea "F"
type textarea "x"
type textarea "Fa"
type textarea "x"
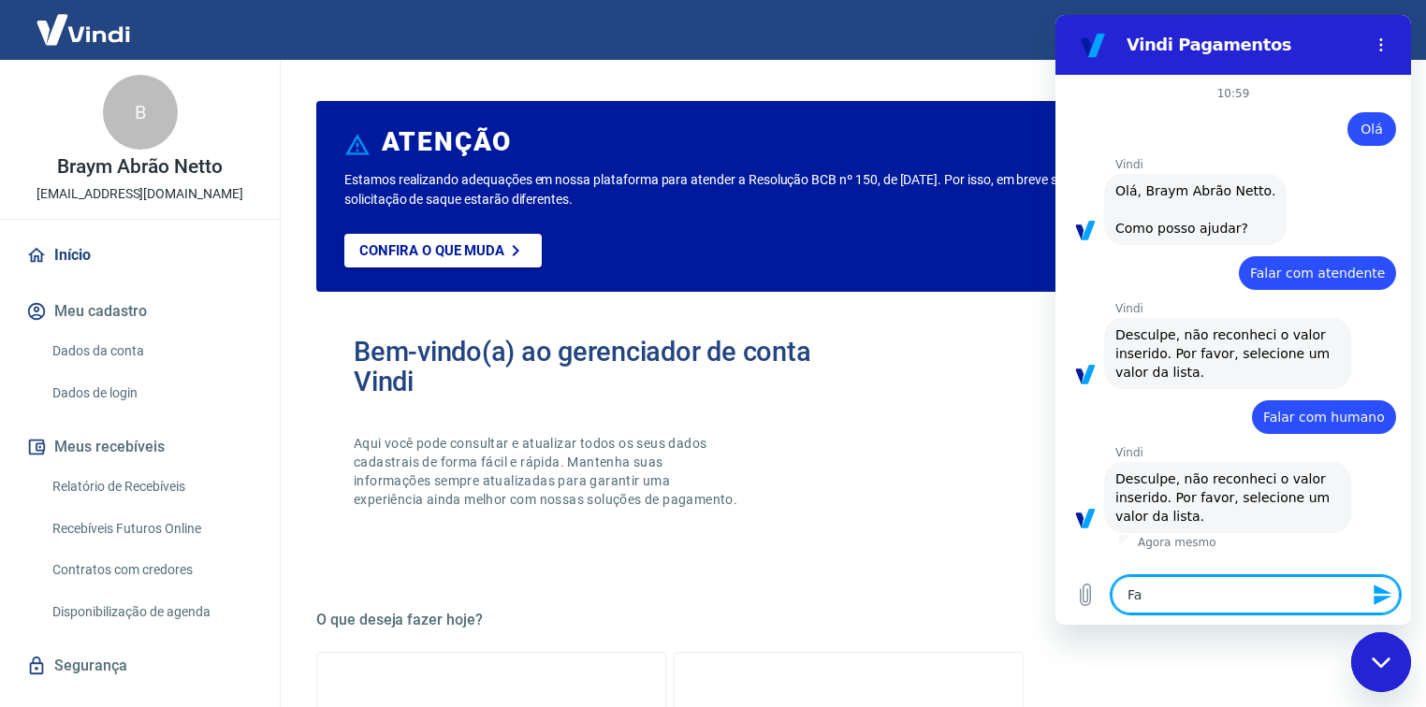
type textarea "Fal"
type textarea "x"
type textarea "Fala"
type textarea "x"
type textarea "Falar"
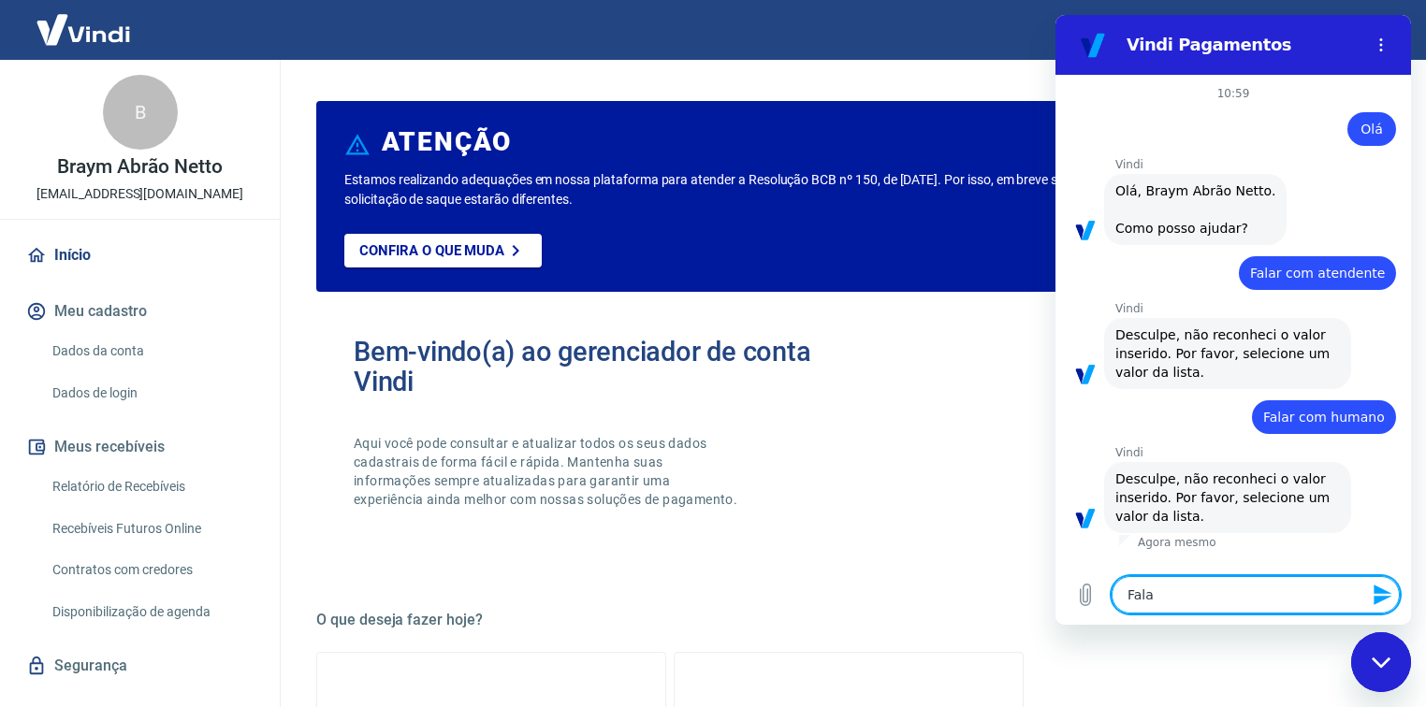
type textarea "x"
type textarea "Falar"
type textarea "x"
type textarea "Falar c"
type textarea "x"
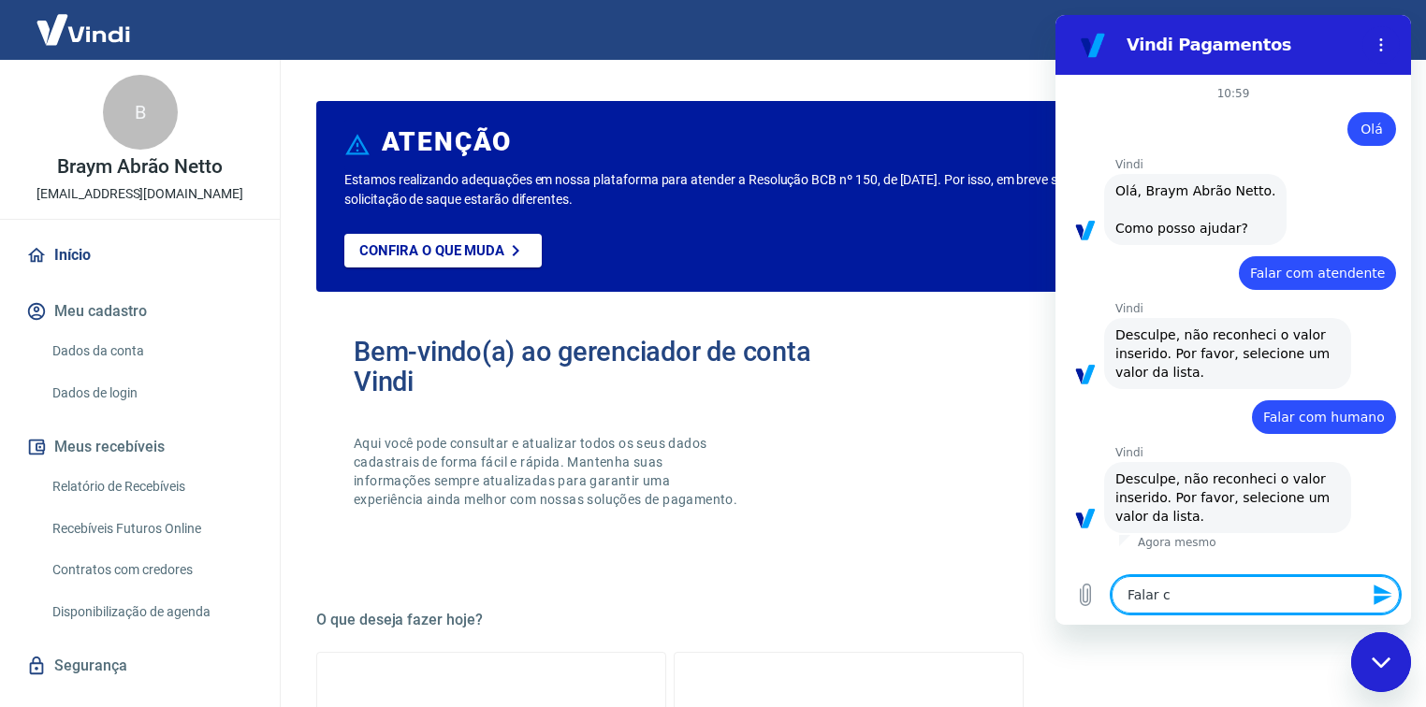
type textarea "Falar co"
type textarea "x"
type textarea "Falar com"
type textarea "x"
type textarea "Falar com"
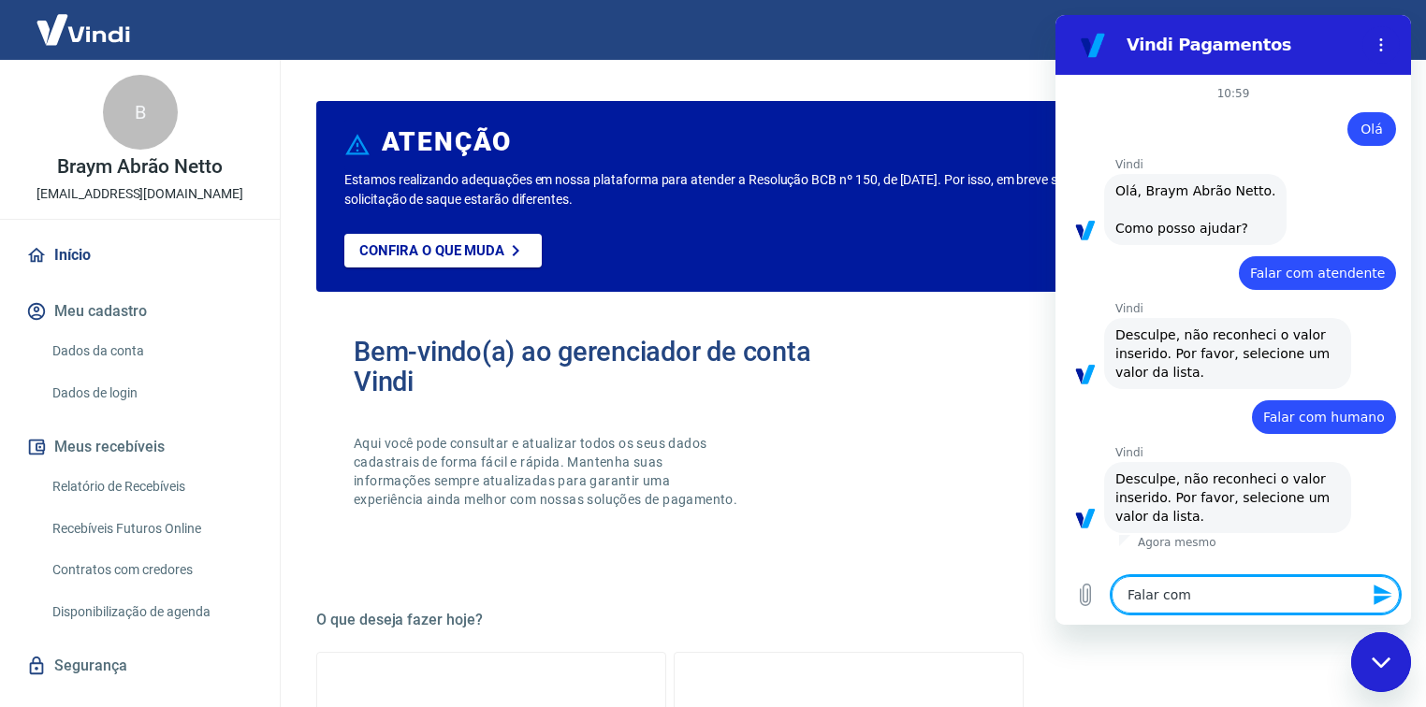
type textarea "x"
type textarea "Falar com a"
type textarea "x"
type textarea "Falar com at"
type textarea "x"
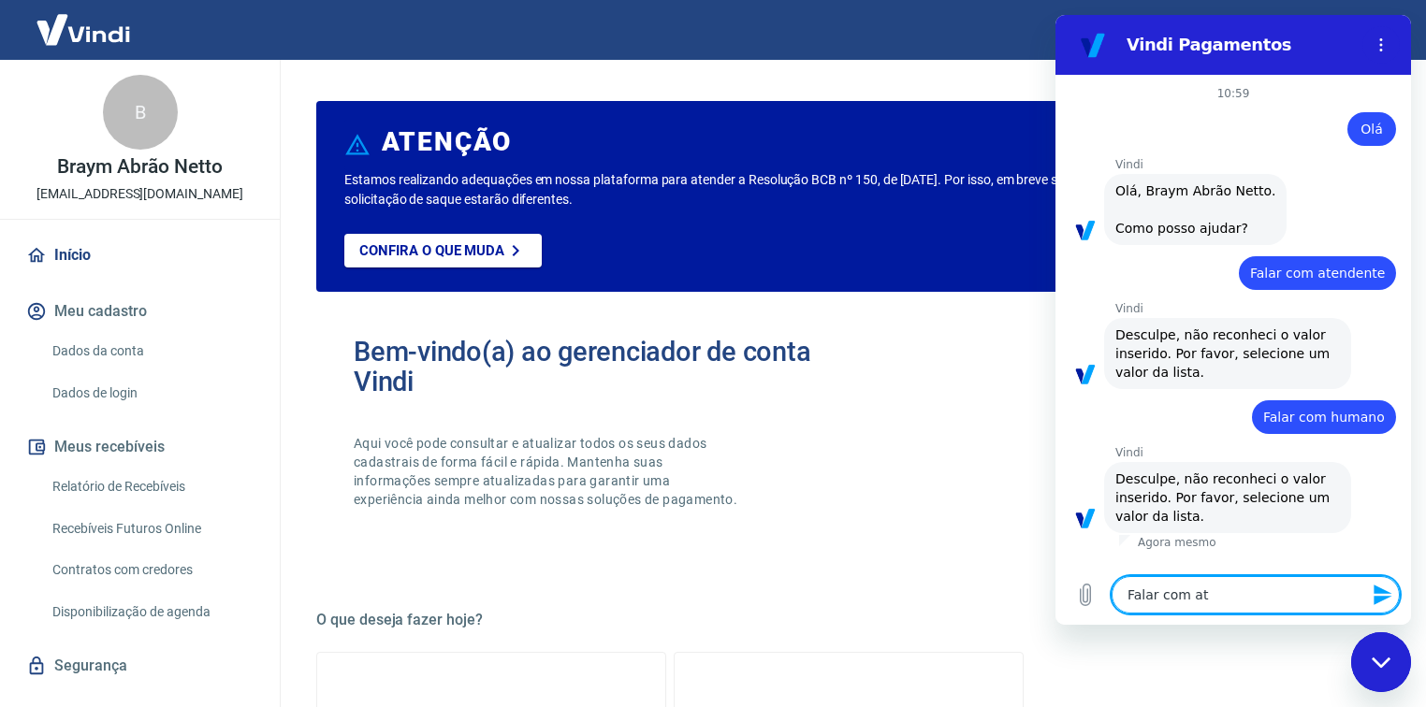
type textarea "Falar com ate"
type textarea "x"
type textarea "Falar com aten"
type textarea "x"
type textarea "Falar com atend"
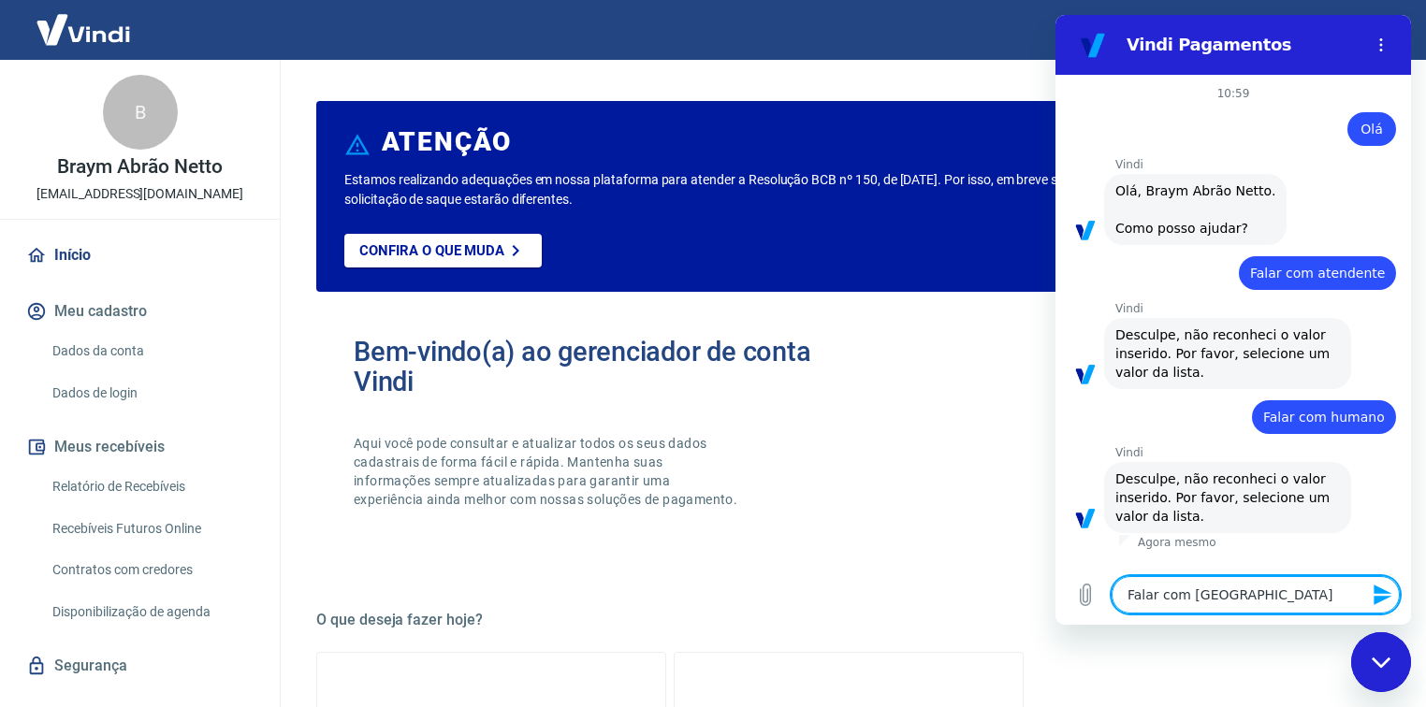
type textarea "x"
type textarea "Falar com atende"
type textarea "x"
type textarea "Falar com atenden"
type textarea "x"
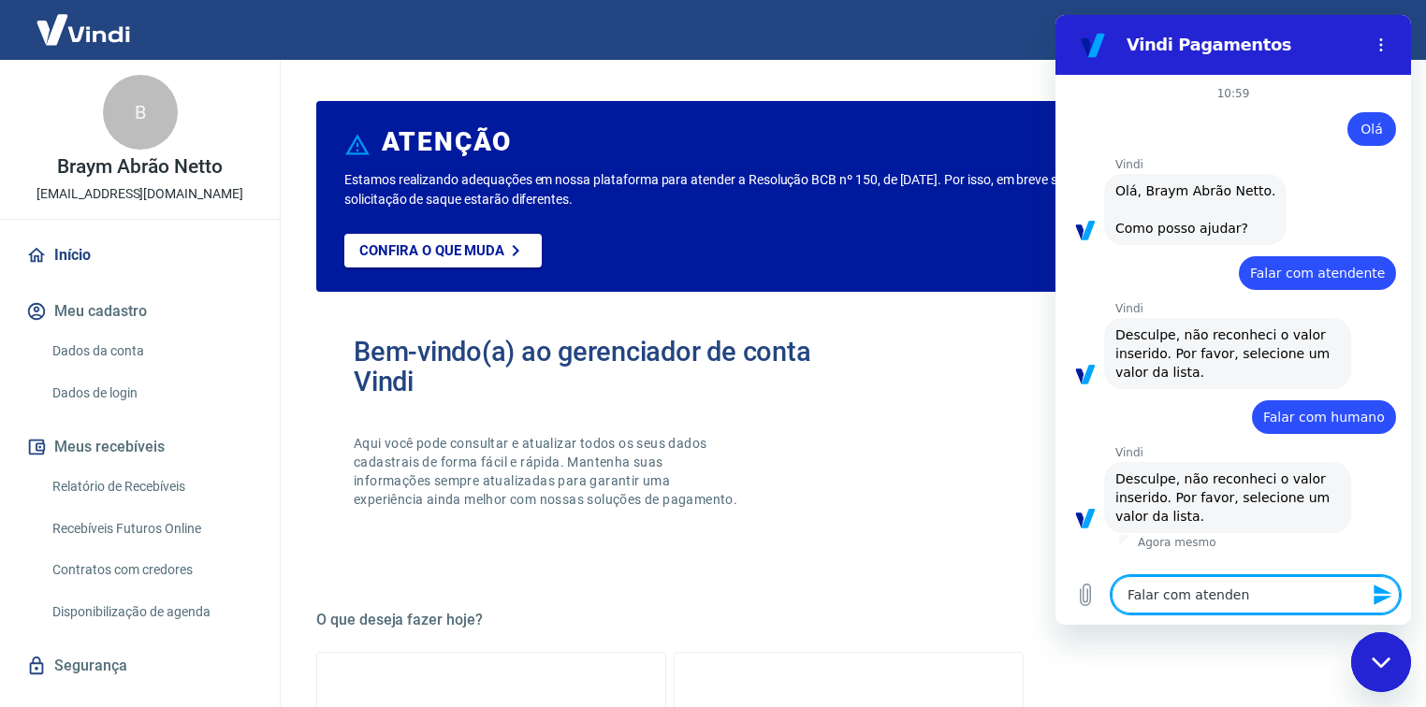
type textarea "Falar com atendent"
type textarea "x"
type textarea "Falar com atendente"
type textarea "x"
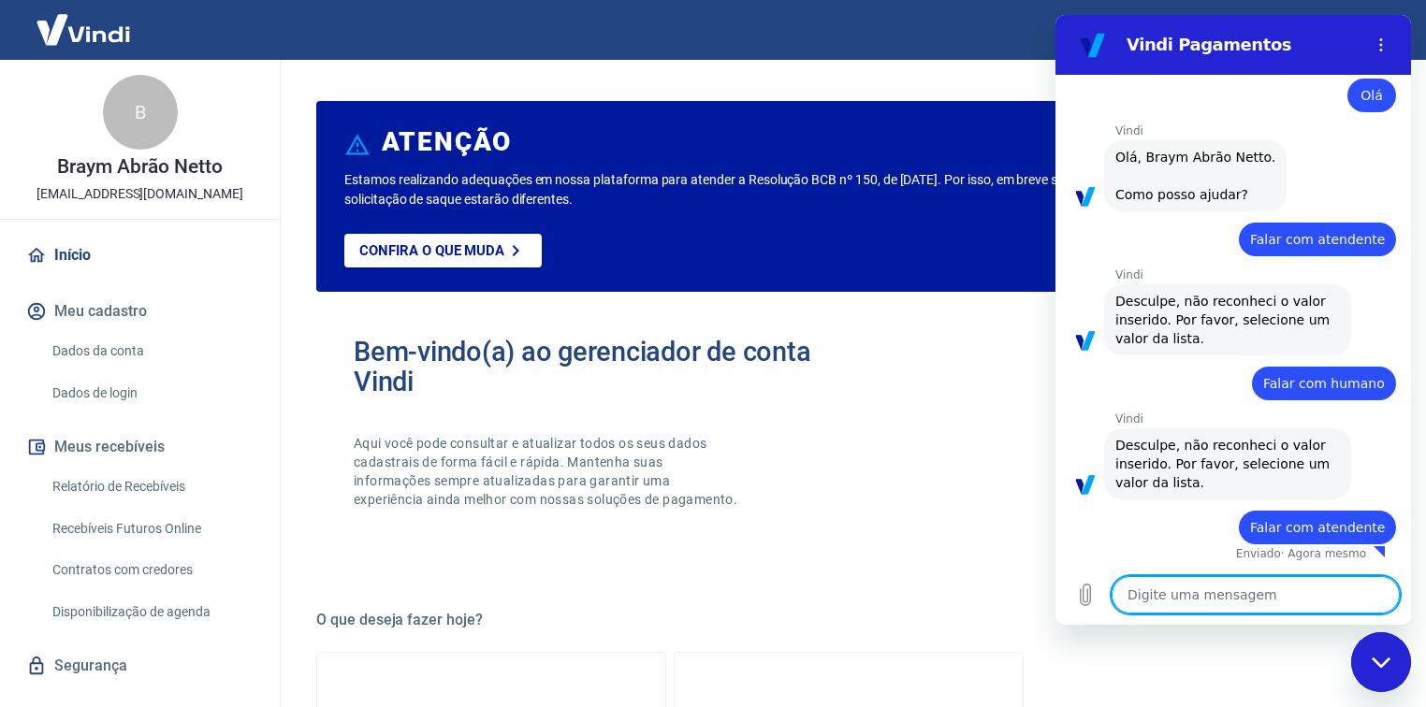
type textarea "x"
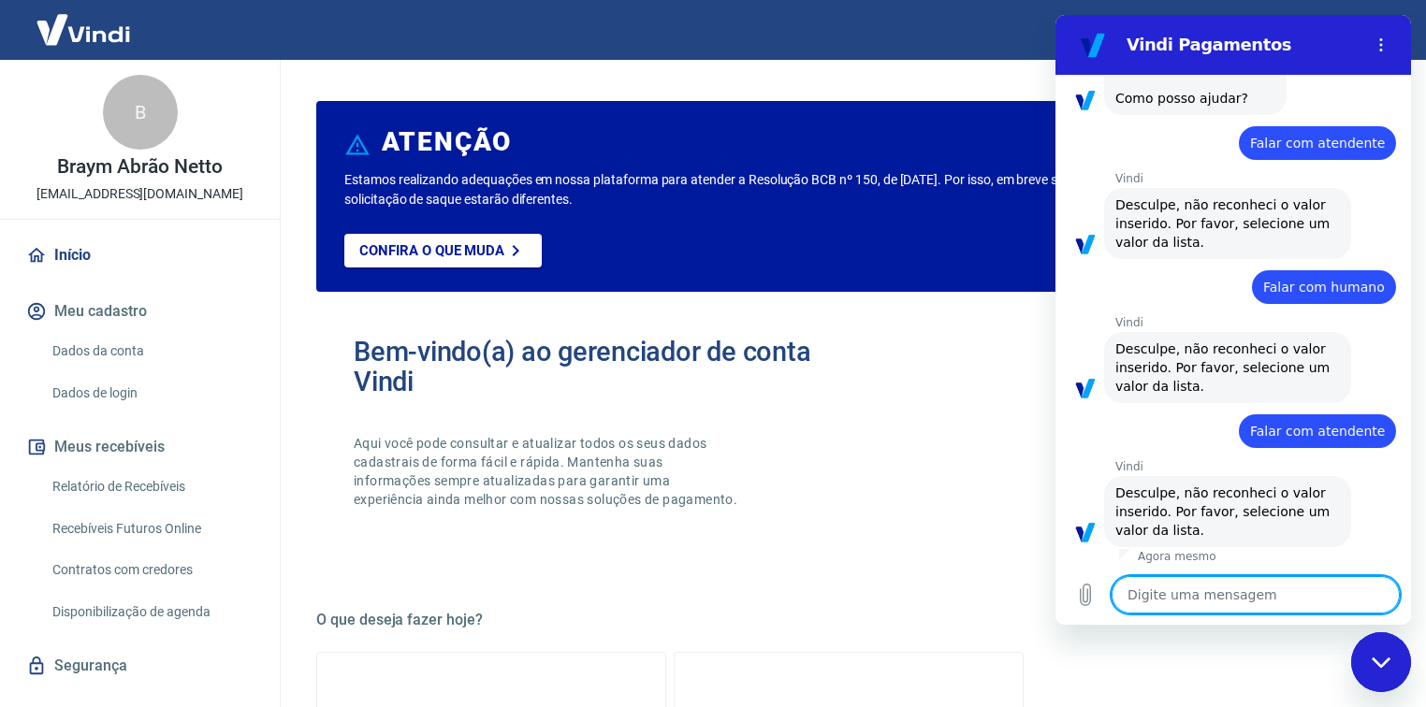
scroll to position [134, 0]
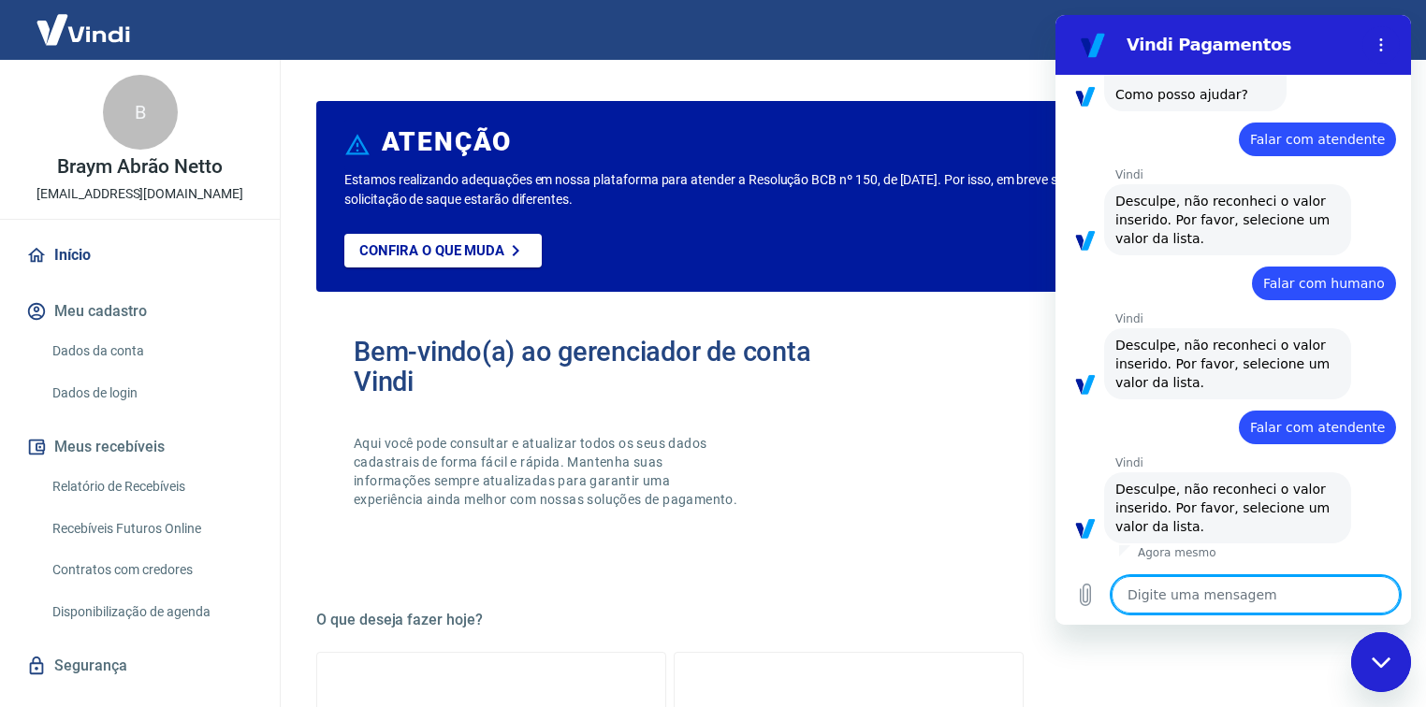
type textarea "F"
type textarea "x"
type textarea "Fa"
type textarea "x"
type textarea "Fal"
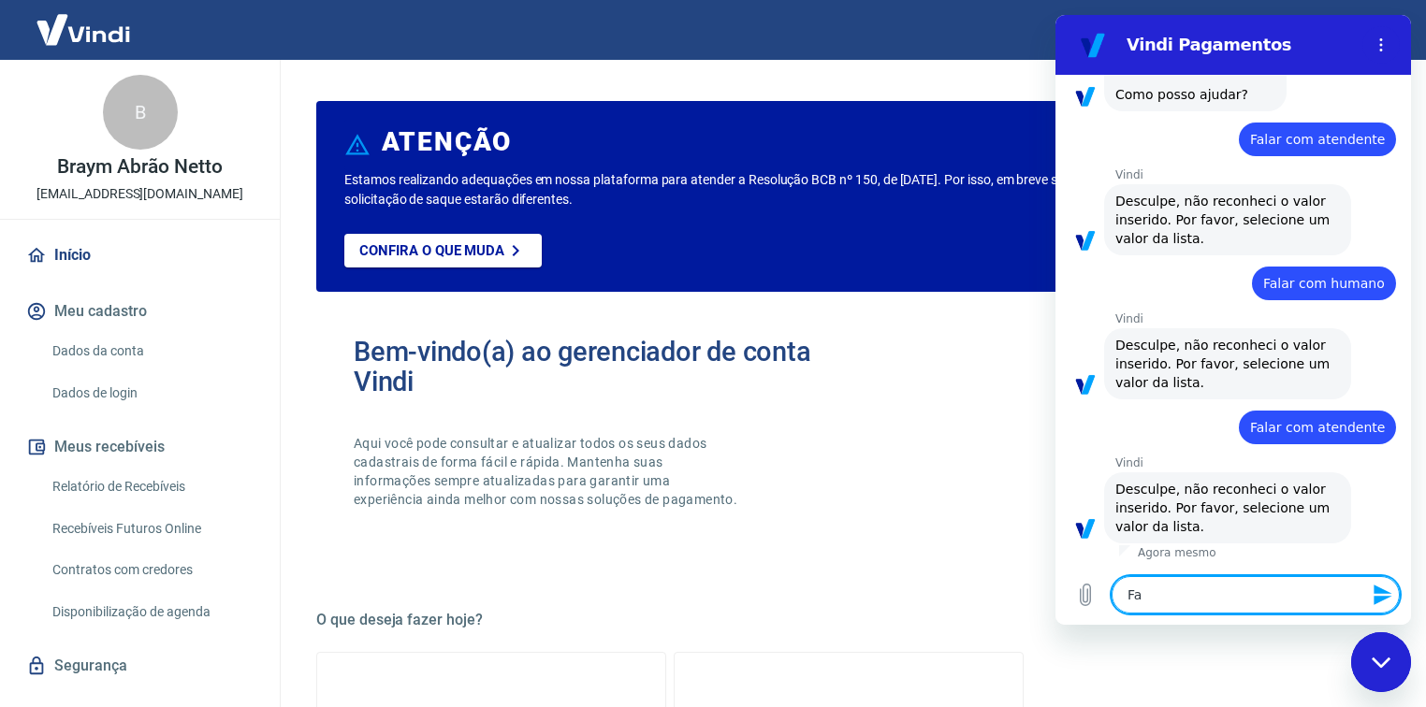
type textarea "x"
type textarea "Fala"
type textarea "x"
type textarea "Falar"
type textarea "x"
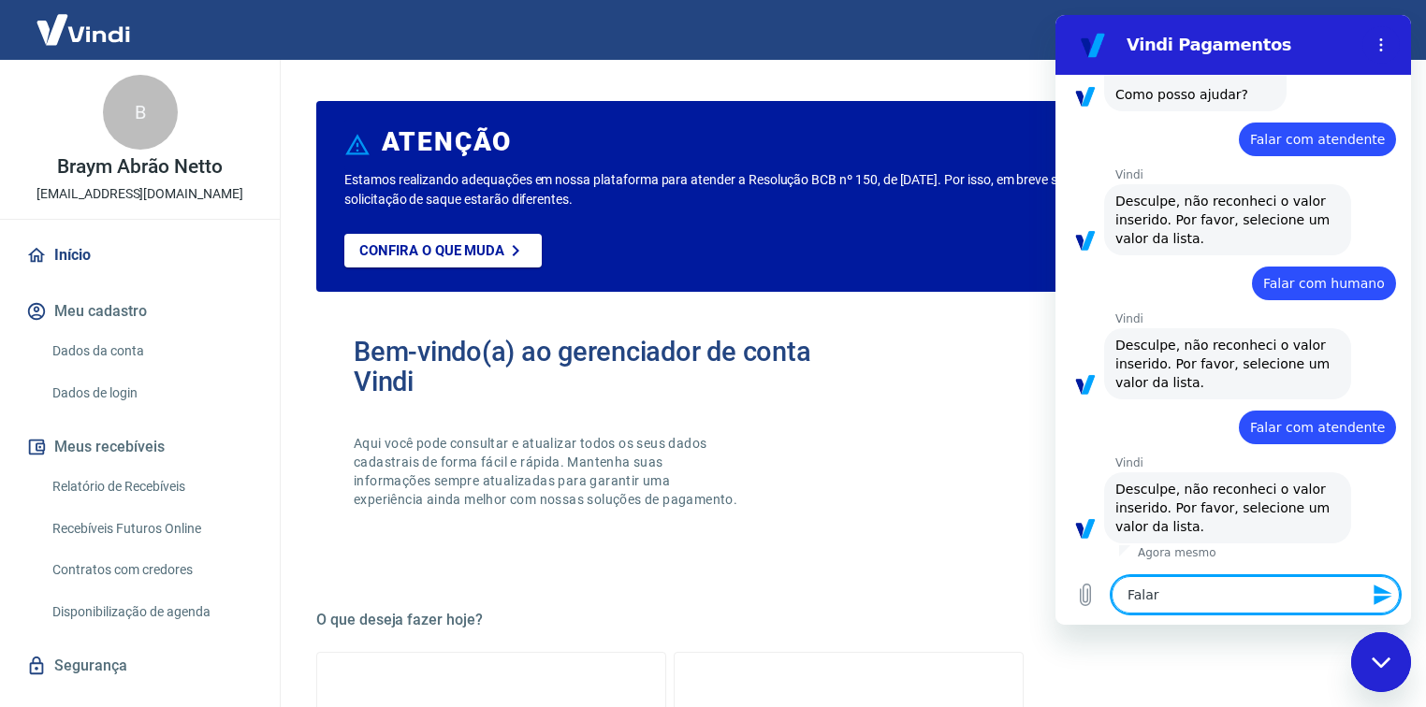
type textarea "Falar"
type textarea "x"
type textarea "Falar c"
type textarea "x"
type textarea "Falar co"
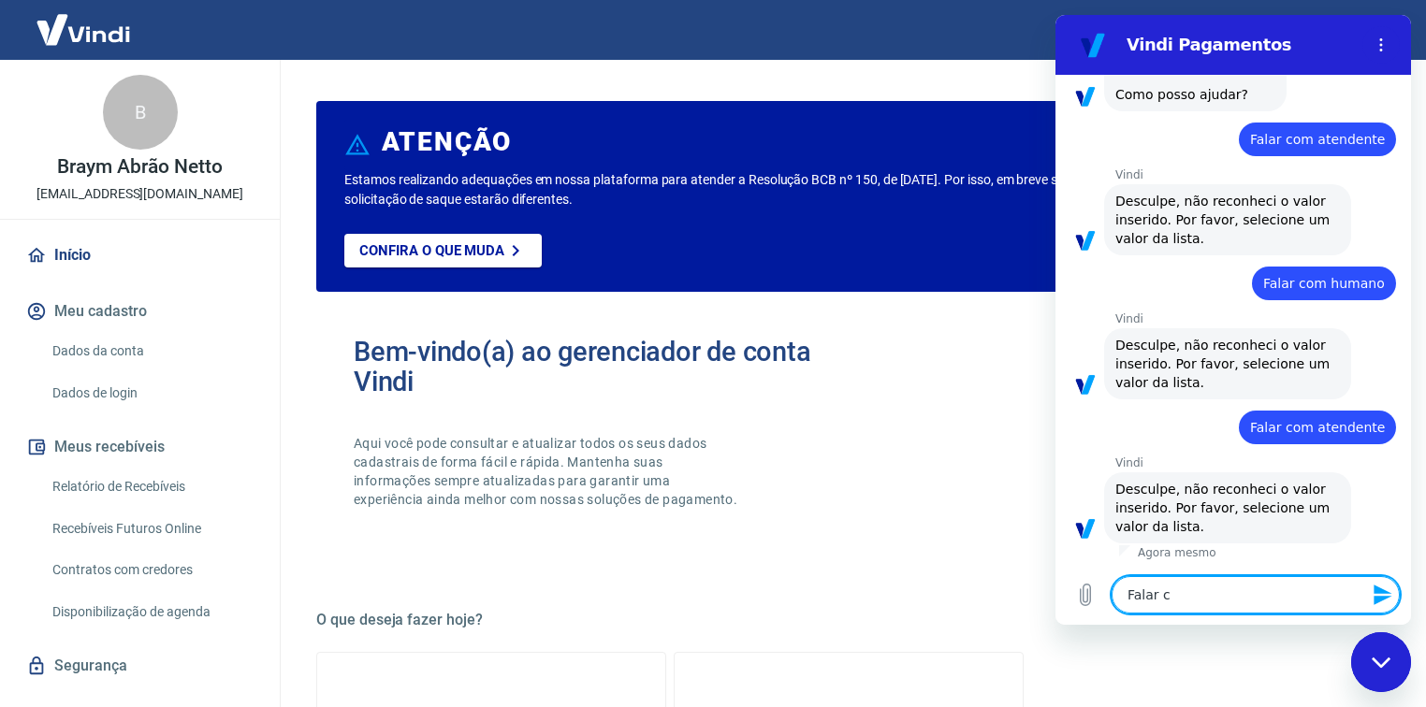
type textarea "x"
type textarea "Falar com"
type textarea "x"
type textarea "Falar com"
type textarea "x"
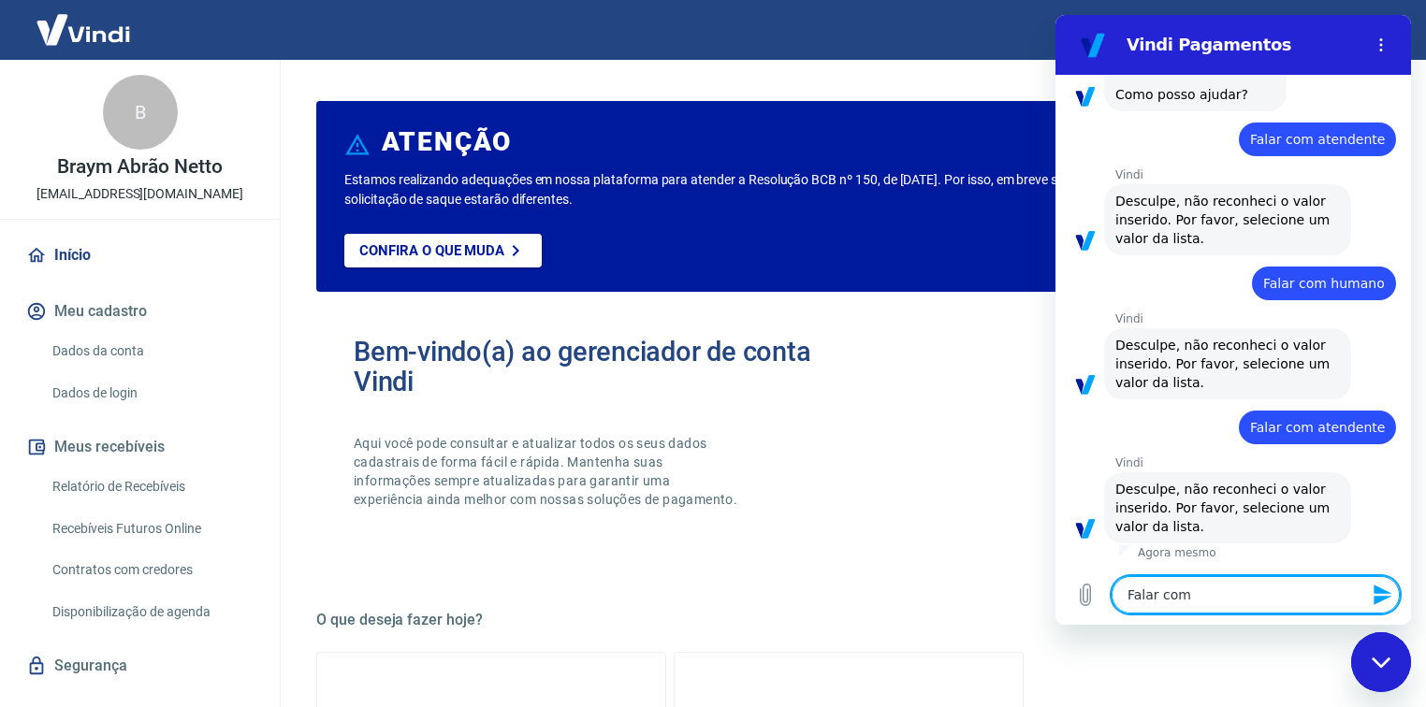
type textarea "Falar com a"
type textarea "x"
type textarea "Falar com at"
type textarea "x"
type textarea "Falar com ate"
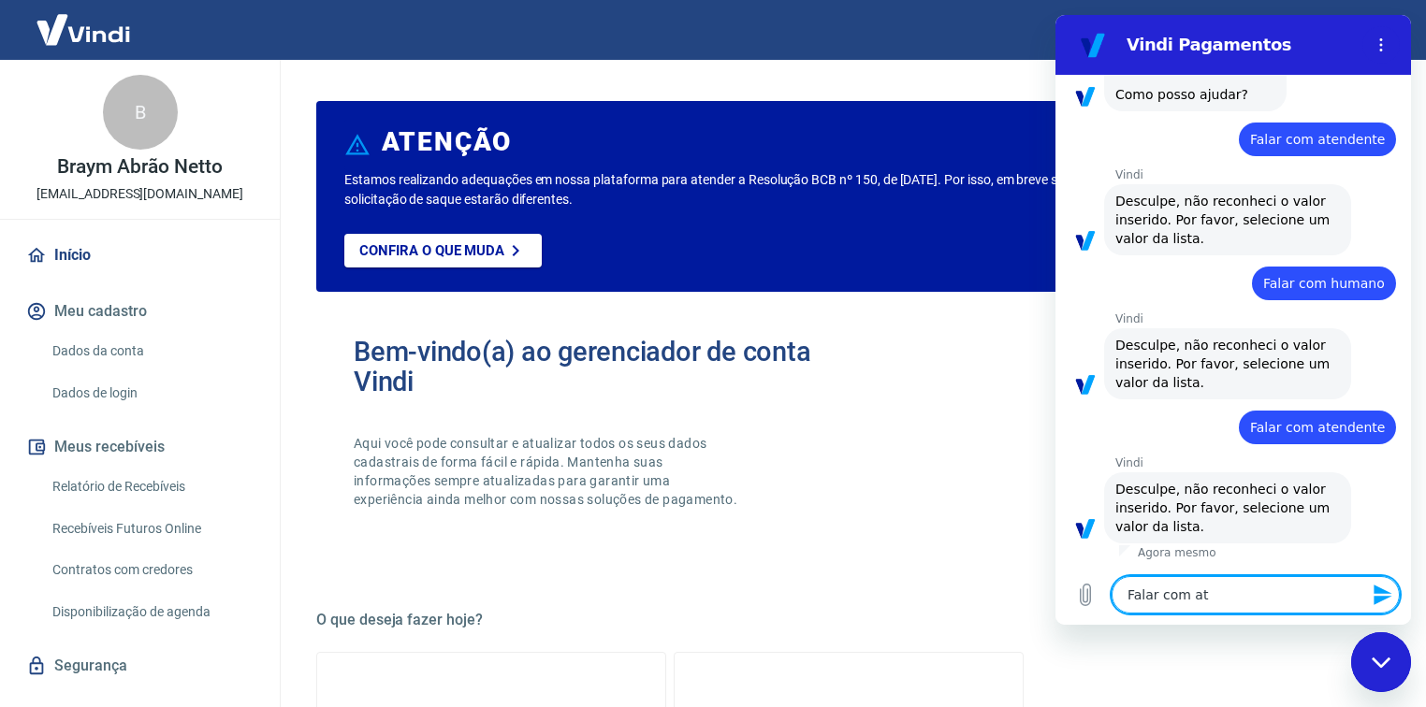
type textarea "x"
type textarea "Falar com aten"
type textarea "x"
type textarea "Falar com atend"
type textarea "x"
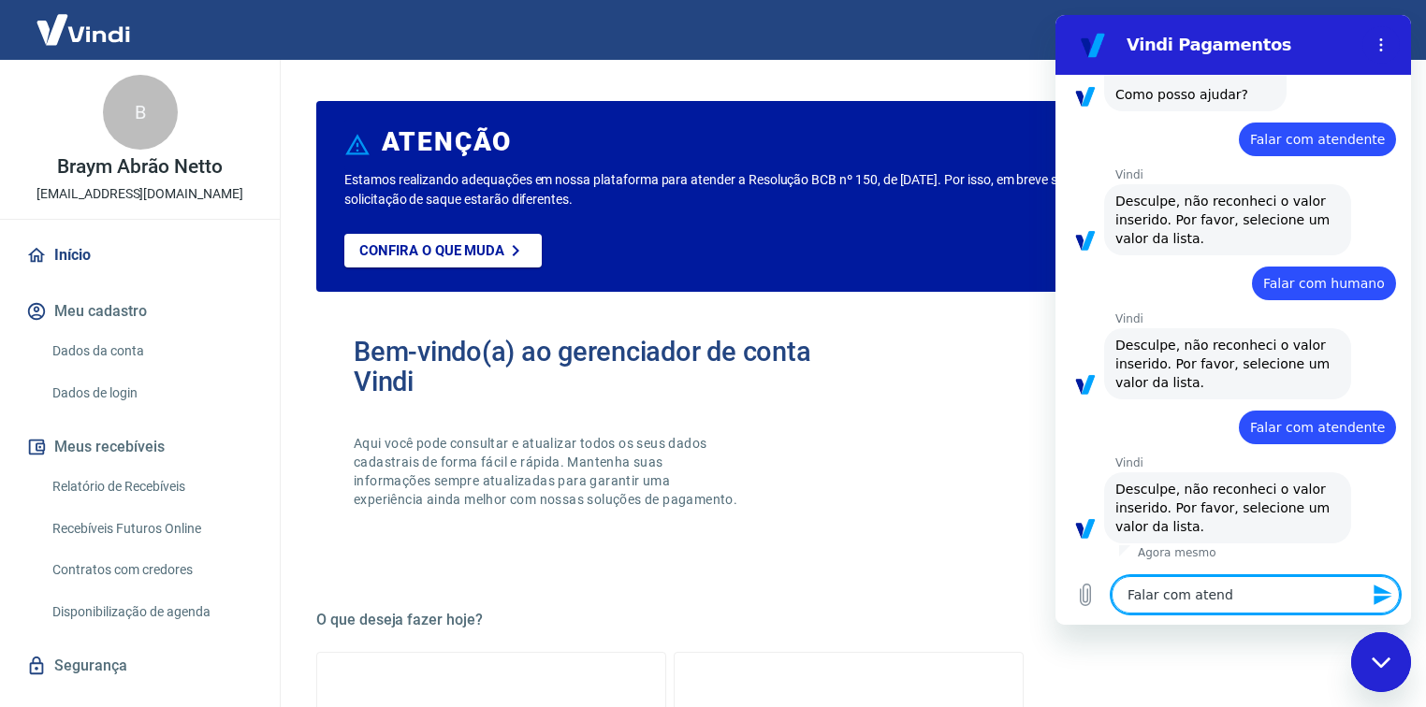
type textarea "Falar com atende"
type textarea "x"
type textarea "Falar com atenden"
type textarea "x"
type textarea "Falar com atendent"
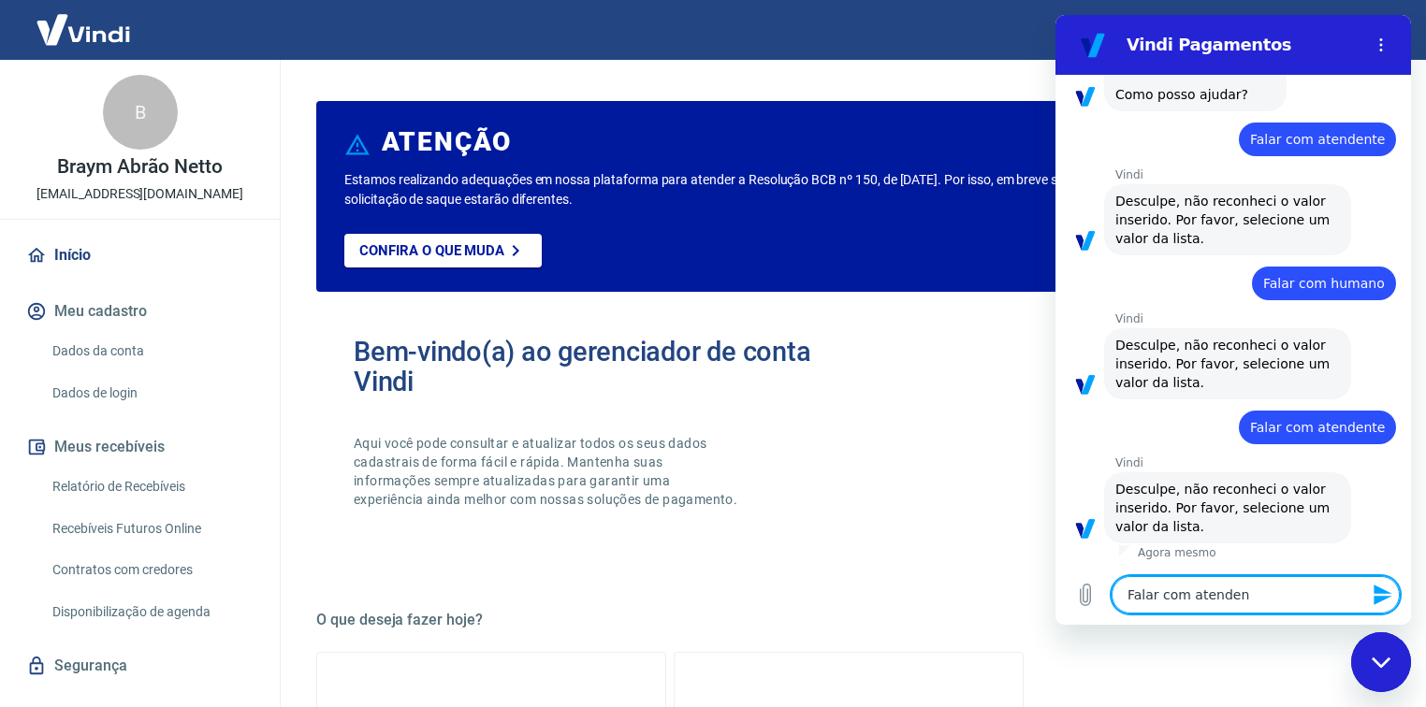
type textarea "x"
type textarea "Falar com atendente"
type textarea "x"
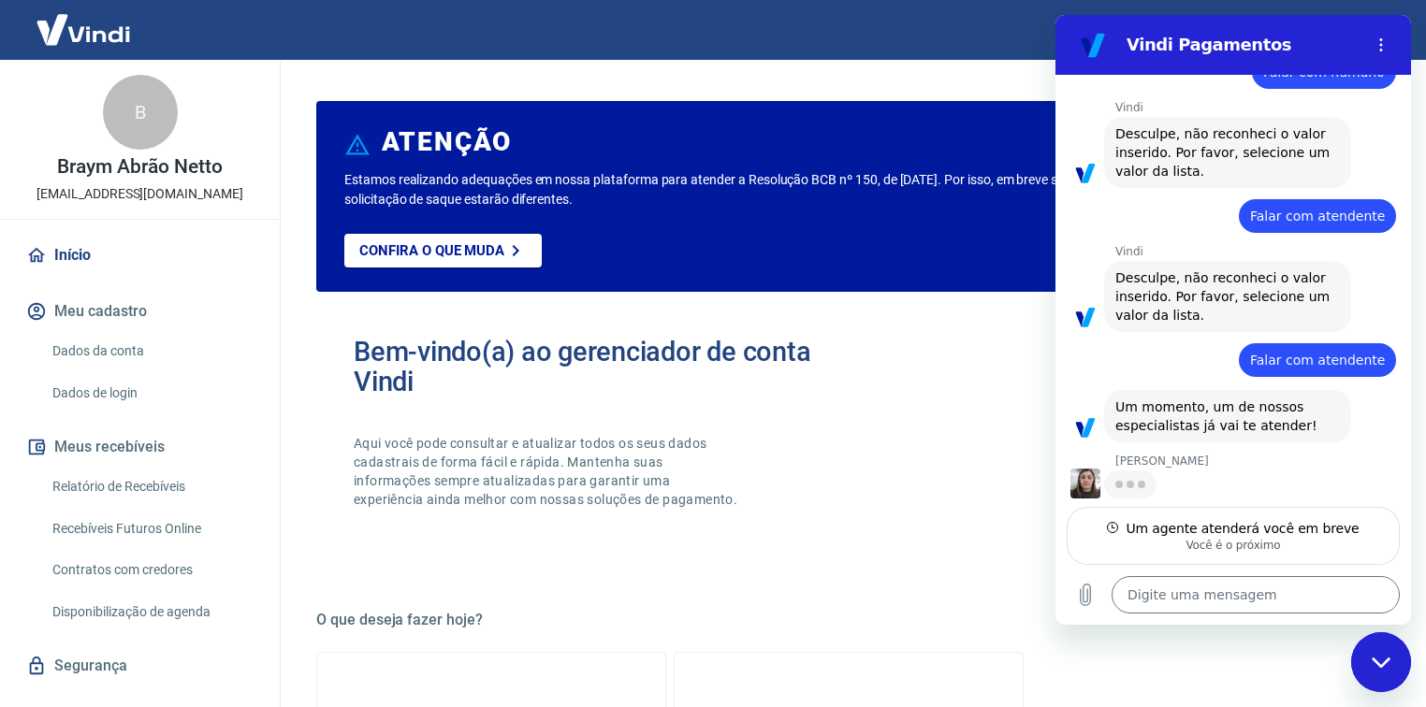
scroll to position [344, 0]
type textarea "x"
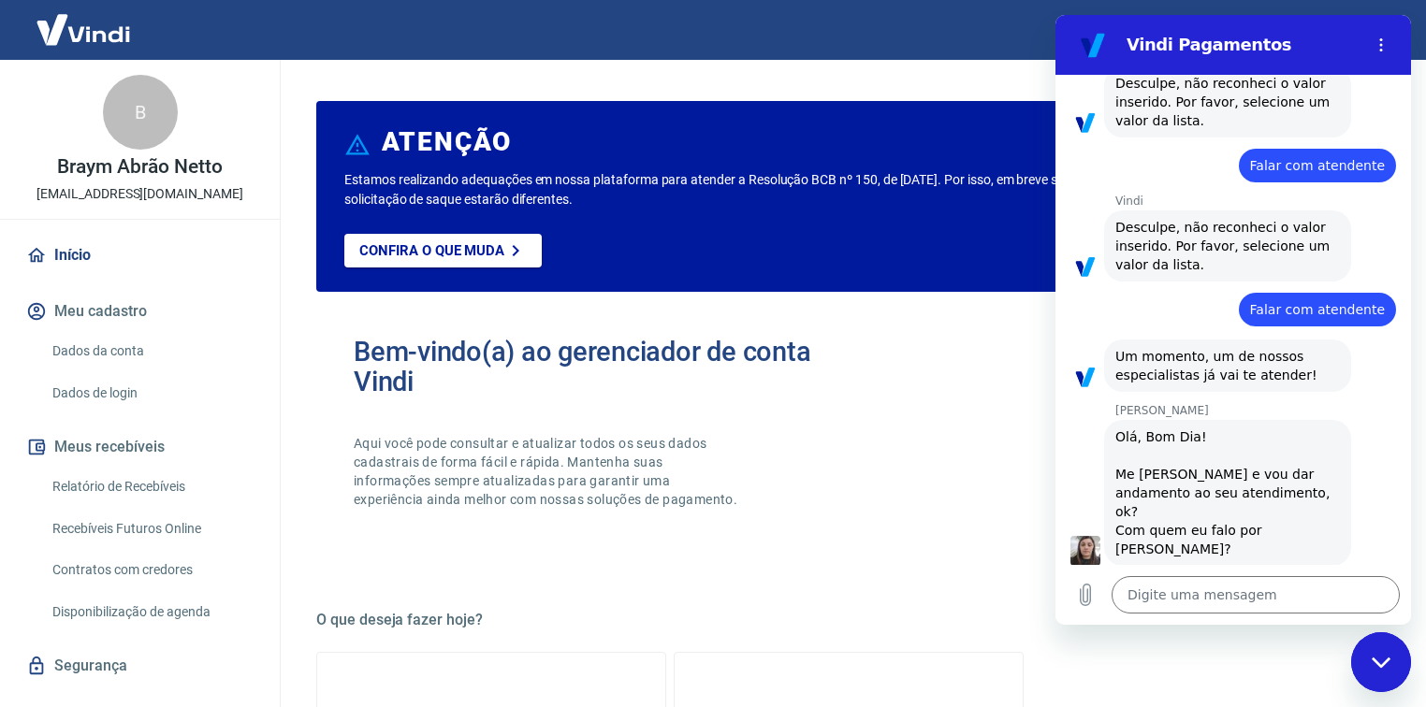
scroll to position [400, 0]
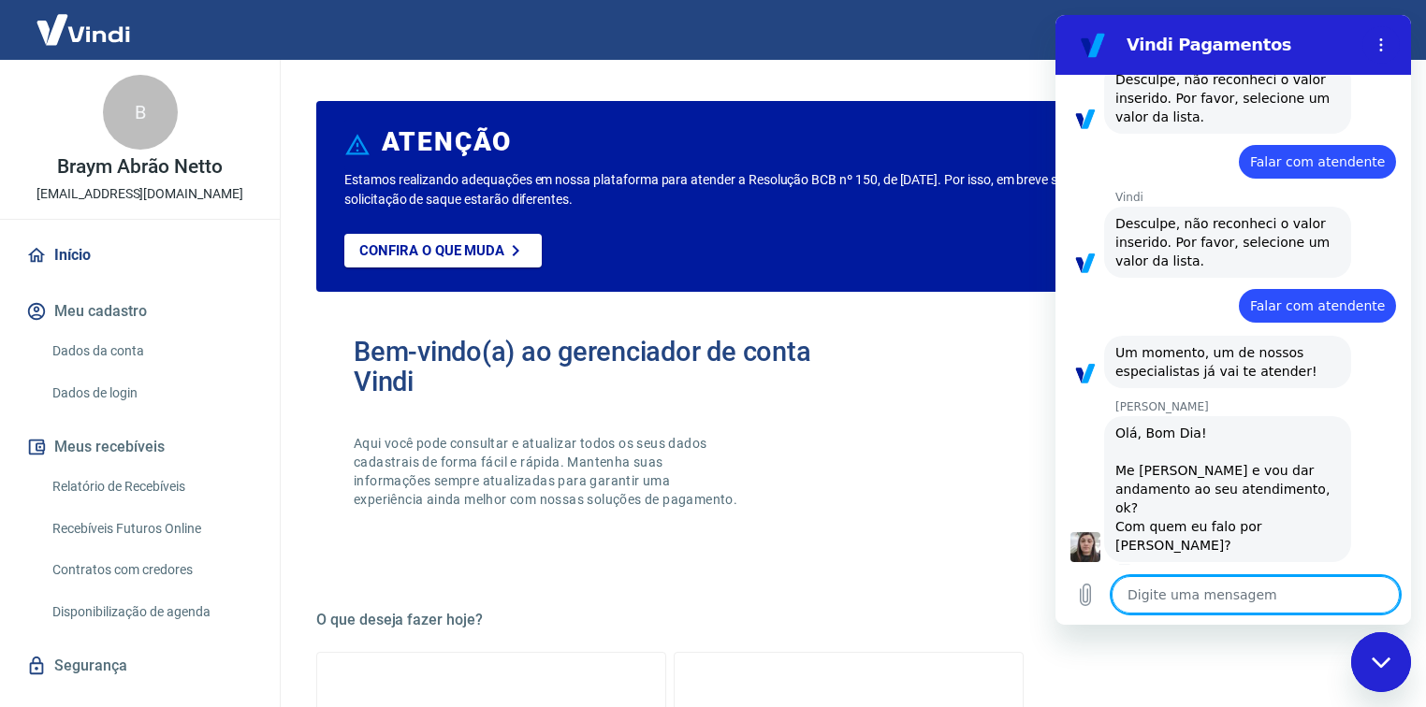
click at [1233, 594] on textarea at bounding box center [1256, 594] width 288 height 37
type textarea "H"
type textarea "x"
type textarea "He"
type textarea "x"
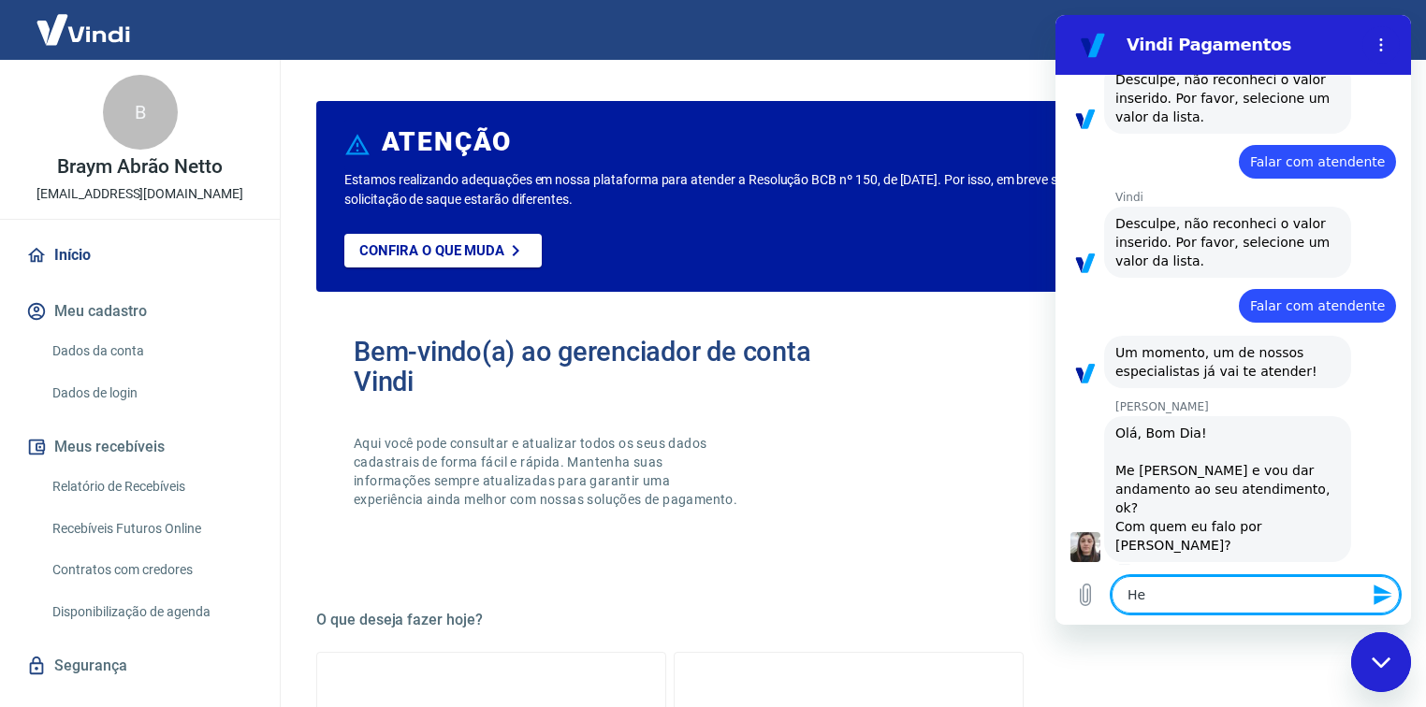
type textarea "Hel"
type textarea "x"
type textarea "Hell"
type textarea "x"
type textarea "Hello"
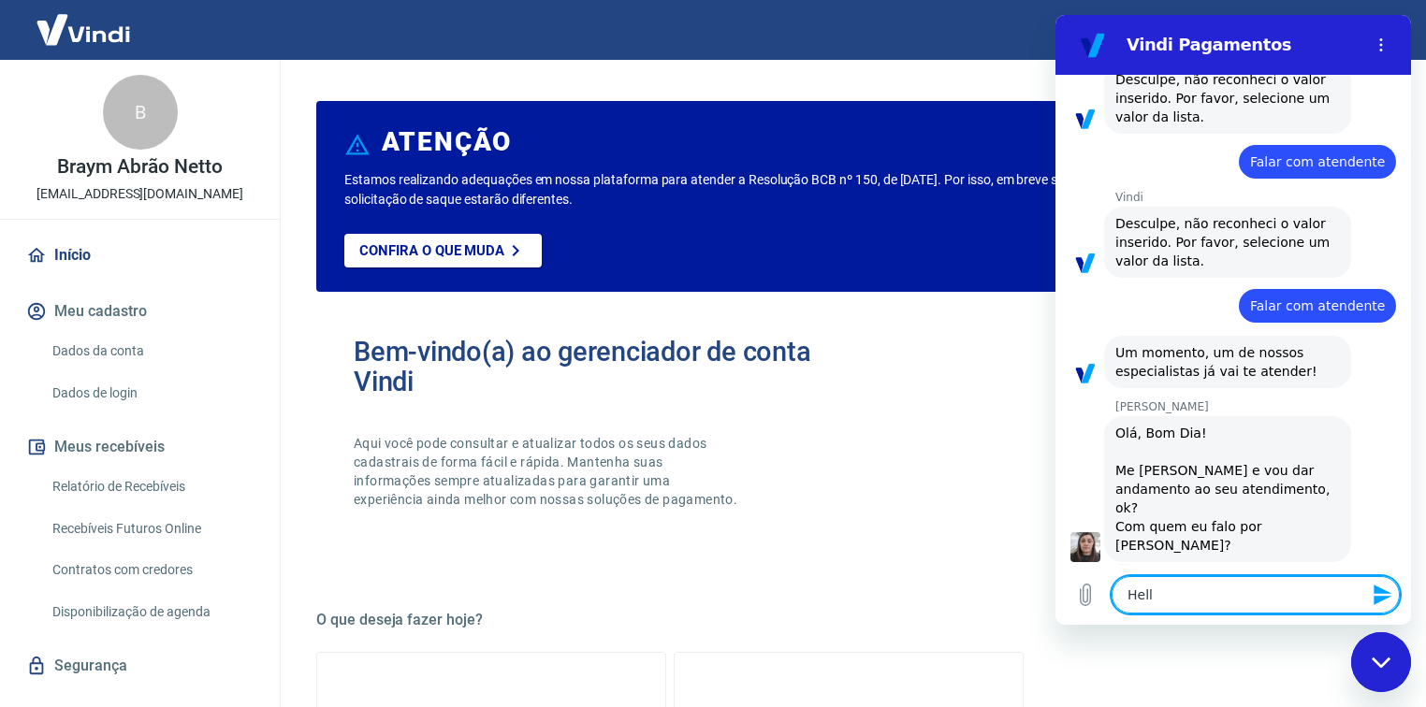
type textarea "x"
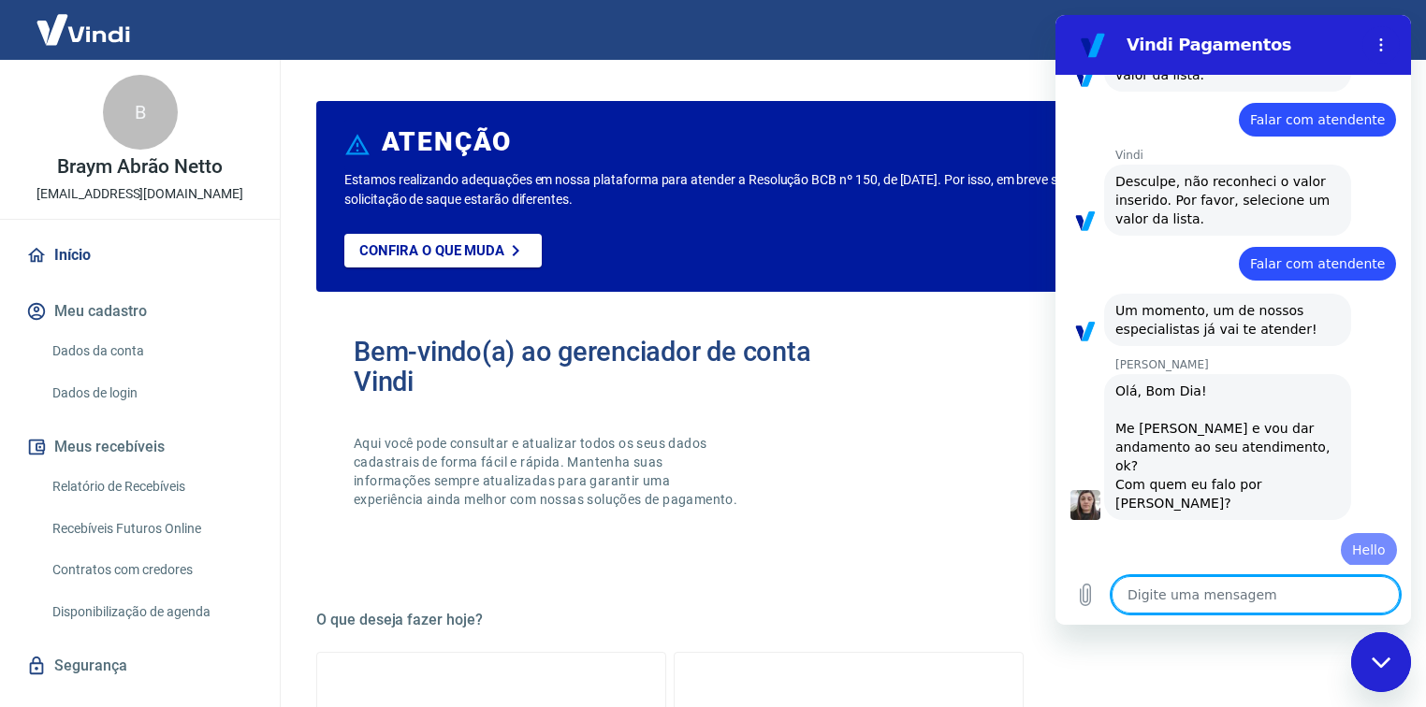
type textarea "S"
type textarea "x"
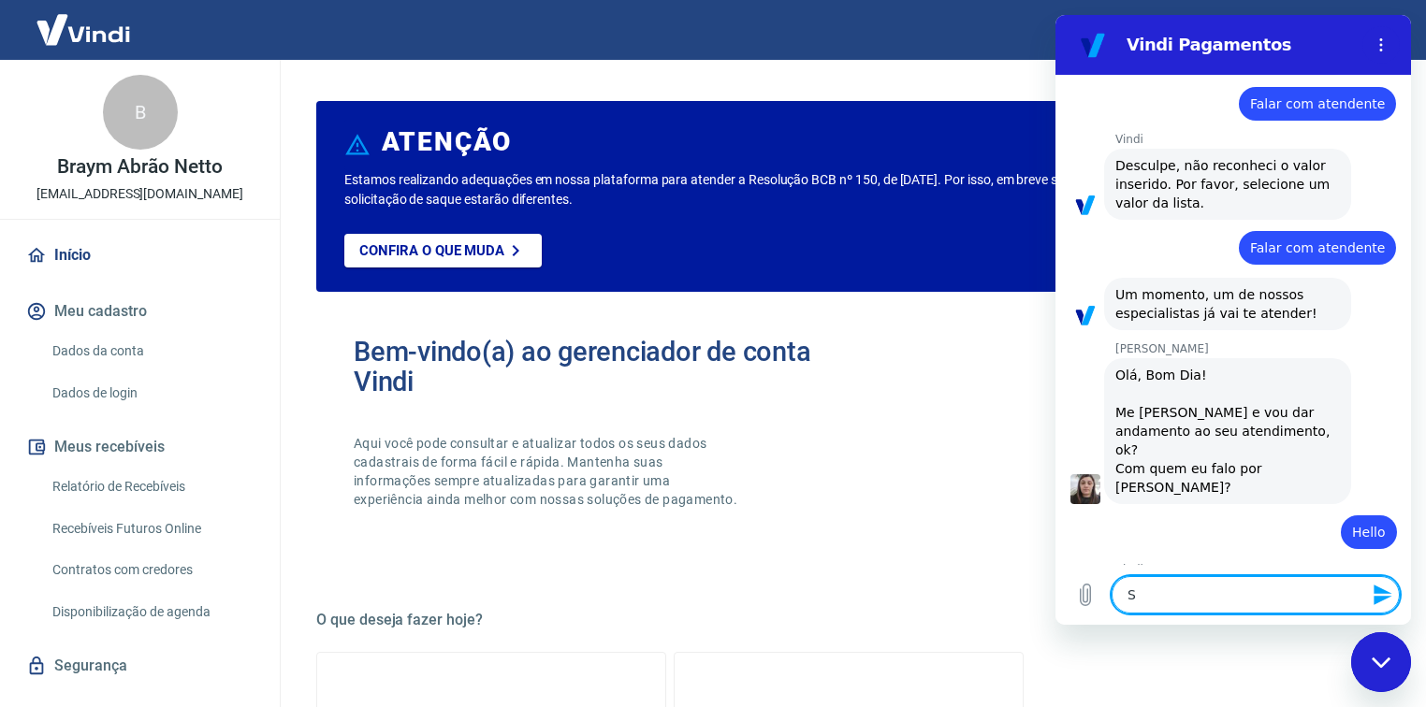
type textarea "Si"
type textarea "x"
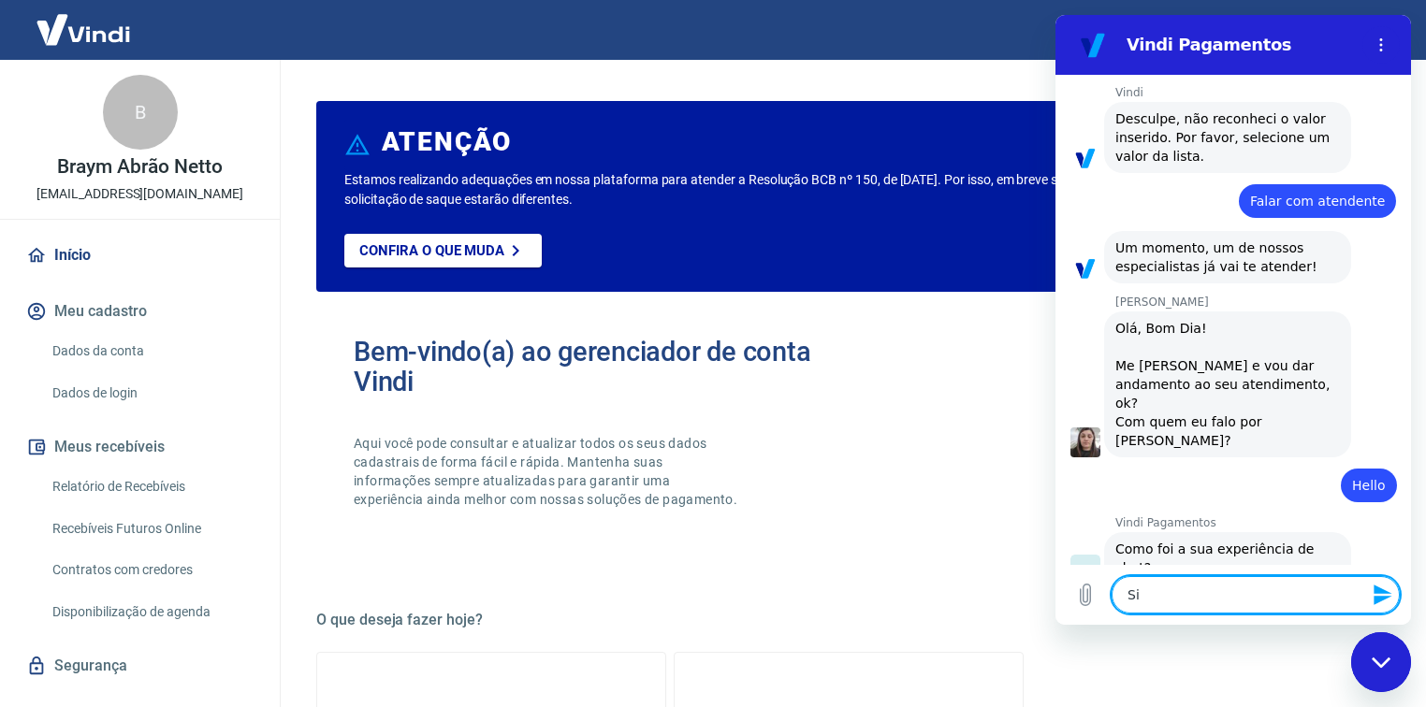
type textarea "Sil"
type textarea "x"
type textarea "Silv"
type textarea "x"
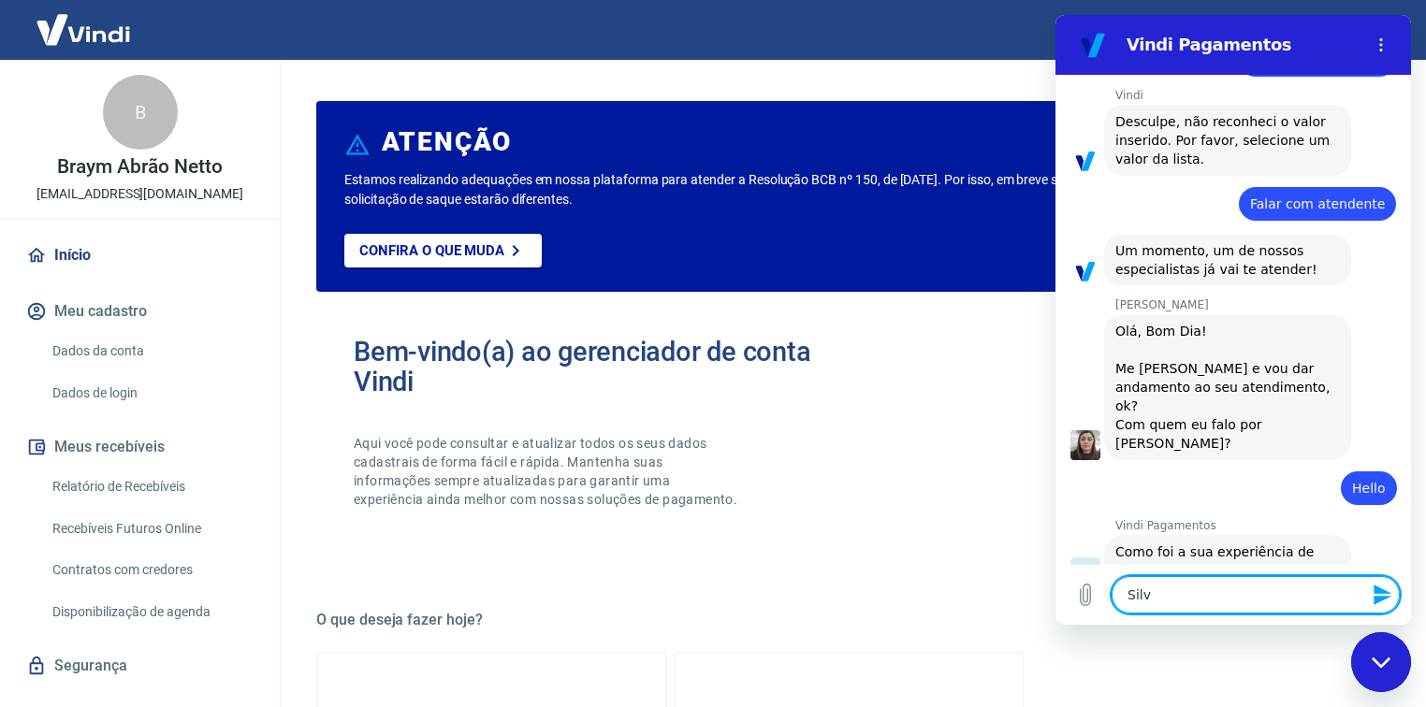
type textarea "Silva"
type textarea "x"
type textarea "Silva,"
type textarea "x"
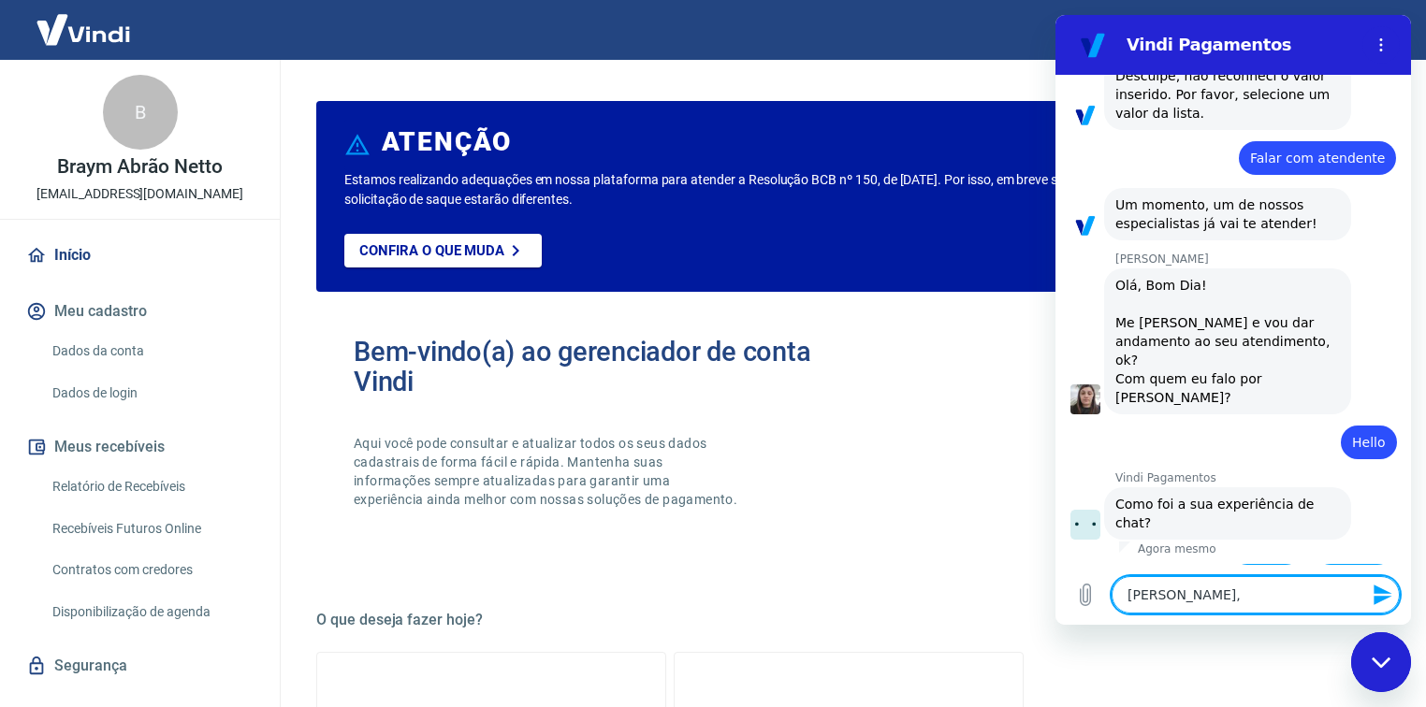
type textarea "Silva,"
type textarea "x"
type textarea "Silva, p"
type textarea "x"
type textarea "Silva, po"
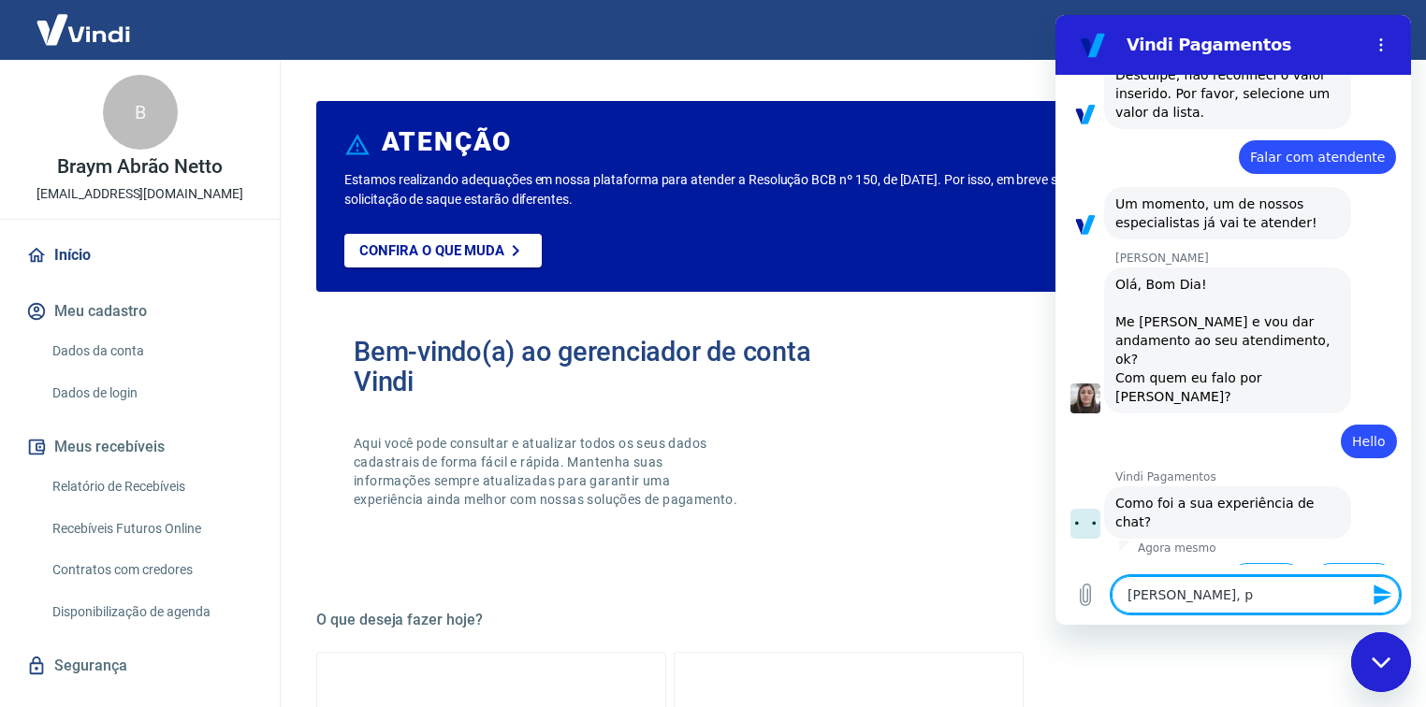
type textarea "x"
type textarea "Silva, pod"
type textarea "x"
click at [1230, 556] on li "Boa 👍" at bounding box center [1262, 587] width 83 height 62
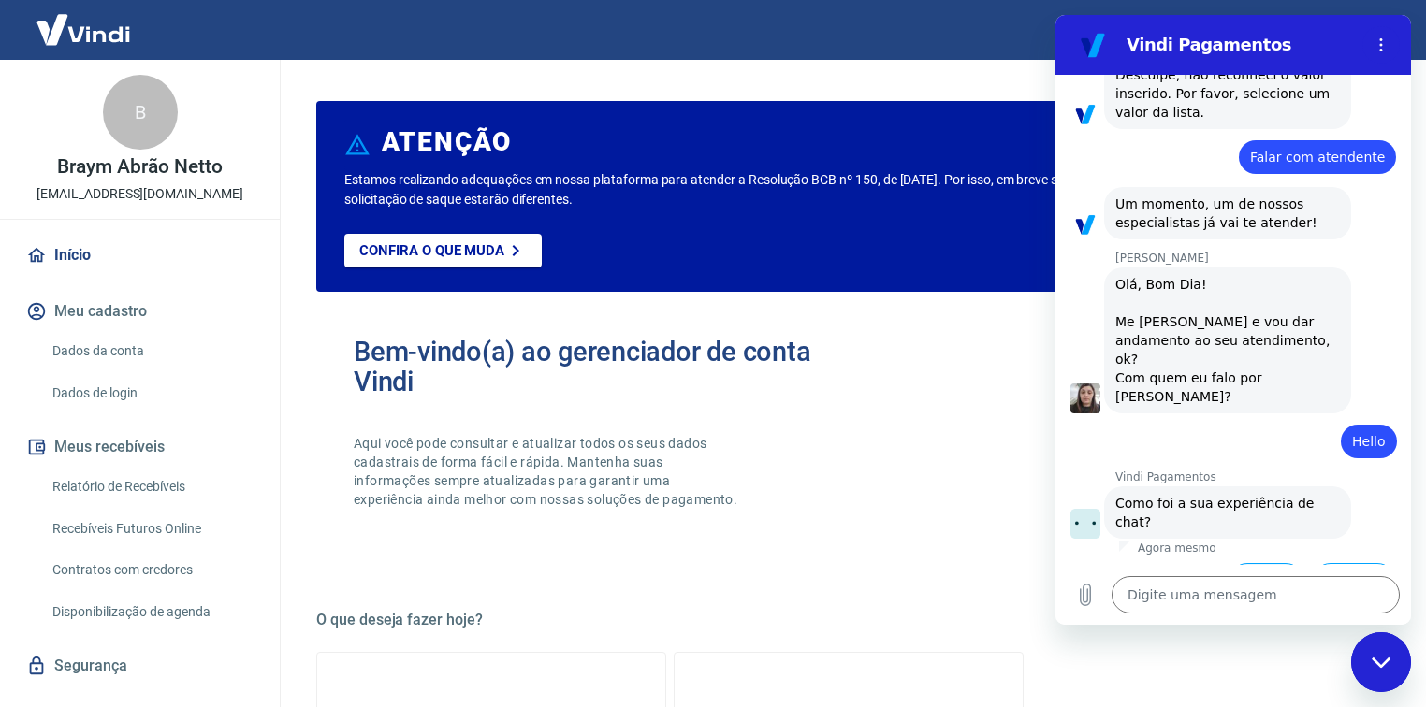
click at [1243, 563] on button "Boa 👍" at bounding box center [1267, 590] width 76 height 54
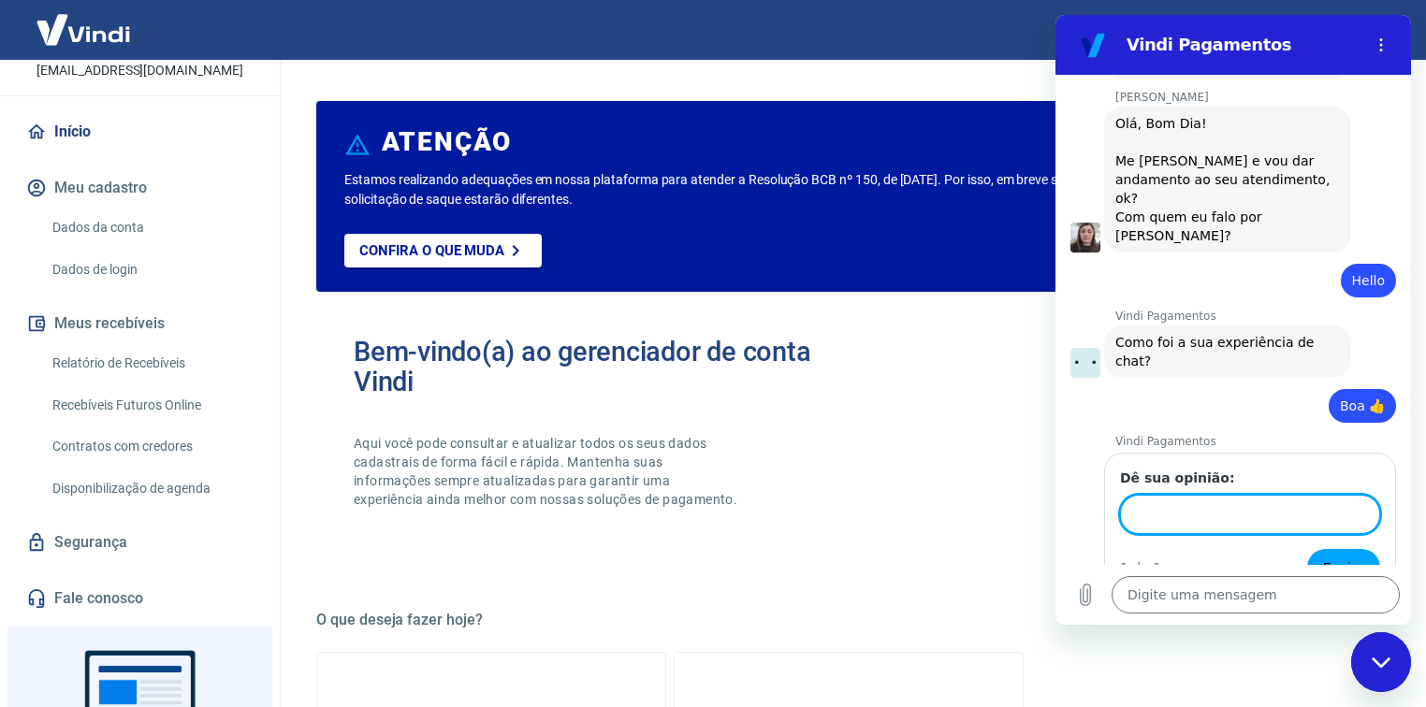
scroll to position [263, 0]
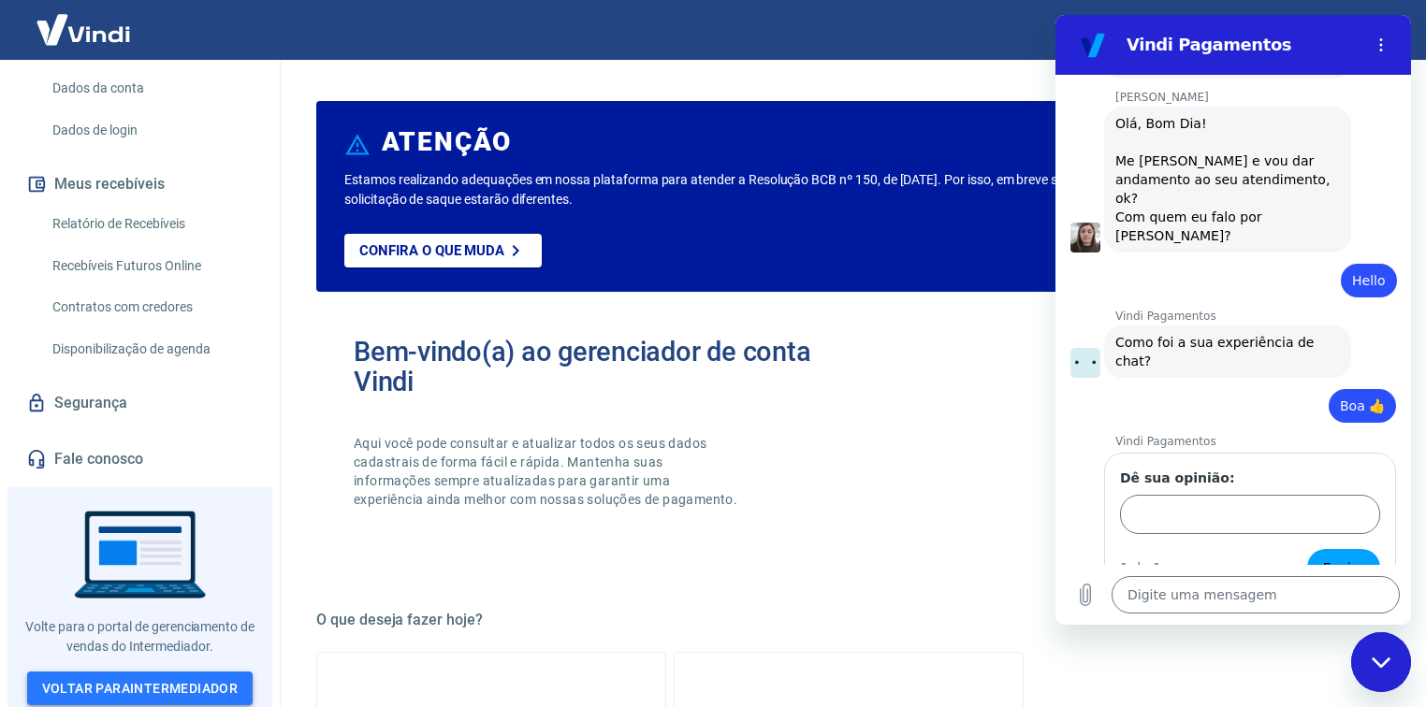
click at [116, 690] on link "Voltar para Intermediador" at bounding box center [140, 689] width 226 height 35
